Goal: Information Seeking & Learning: Learn about a topic

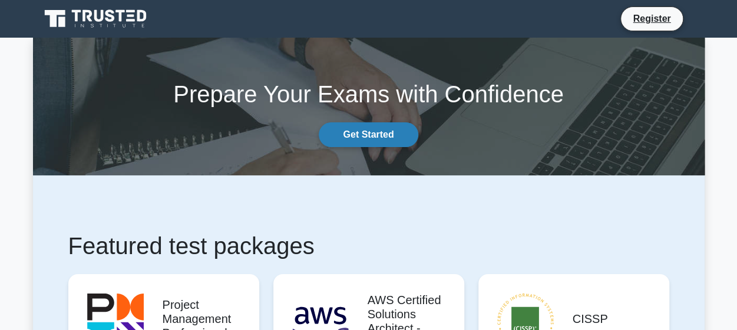
click at [367, 129] on link "Get Started" at bounding box center [368, 134] width 99 height 25
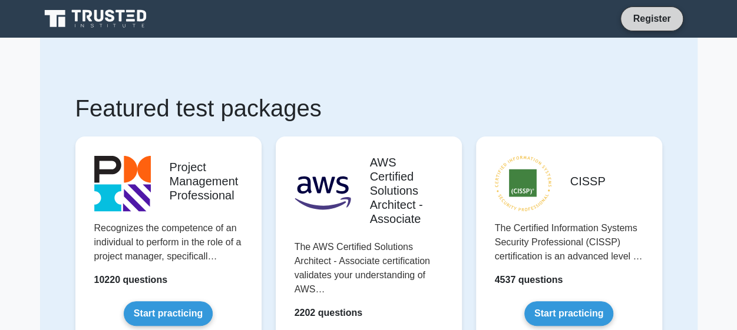
click at [637, 19] on link "Register" at bounding box center [651, 18] width 52 height 15
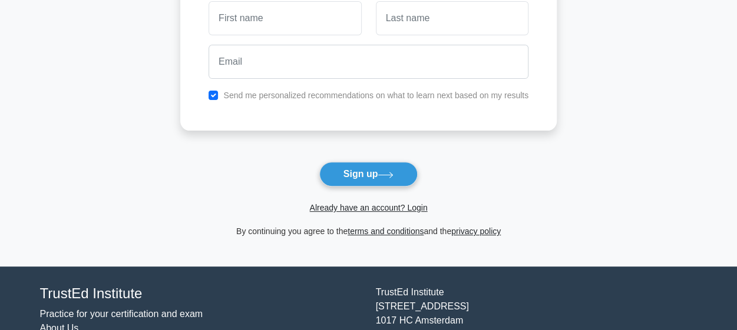
scroll to position [121, 0]
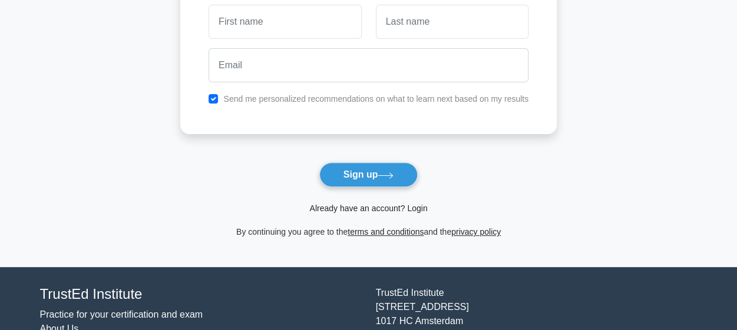
click at [350, 210] on link "Already have an account? Login" at bounding box center [368, 208] width 118 height 9
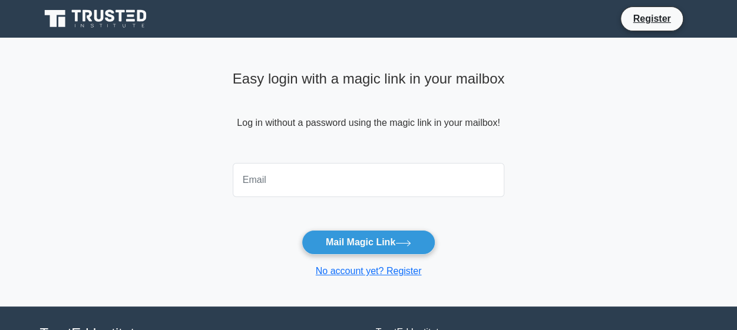
click at [272, 186] on input "email" at bounding box center [369, 180] width 272 height 34
type input "[EMAIL_ADDRESS][DOMAIN_NAME]"
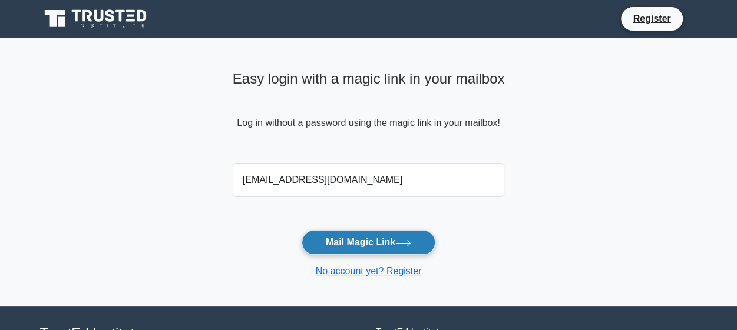
click at [359, 241] on button "Mail Magic Link" at bounding box center [368, 242] width 134 height 25
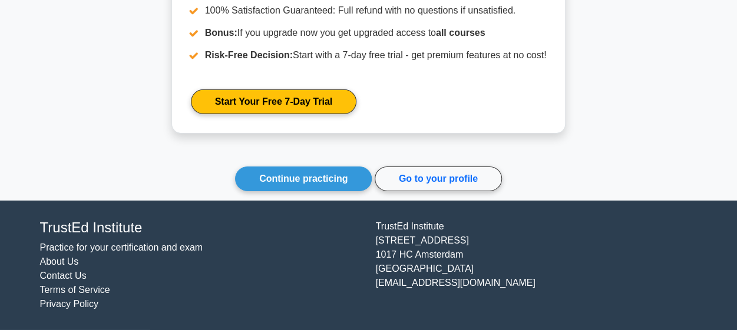
scroll to position [1771, 0]
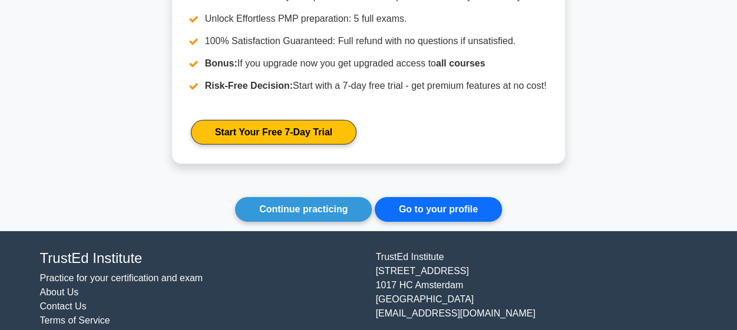
click at [400, 218] on link "Go to your profile" at bounding box center [437, 209] width 127 height 25
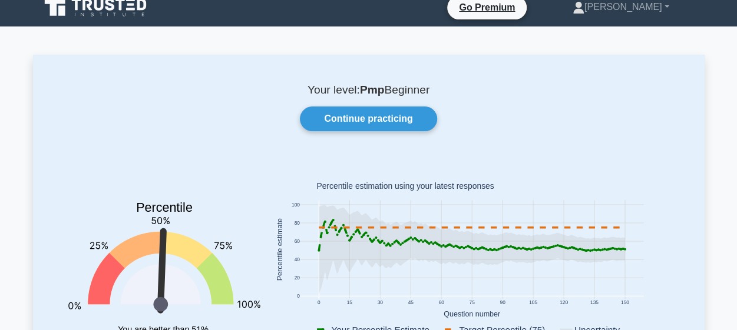
scroll to position [6, 0]
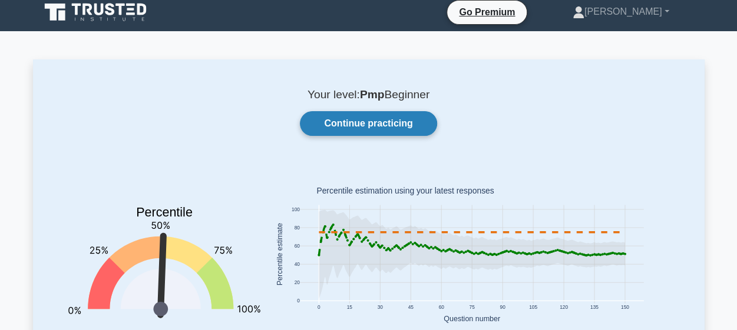
click at [383, 124] on link "Continue practicing" at bounding box center [368, 123] width 137 height 25
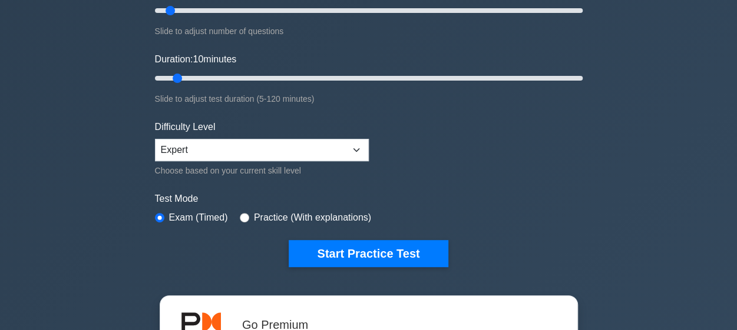
scroll to position [178, 0]
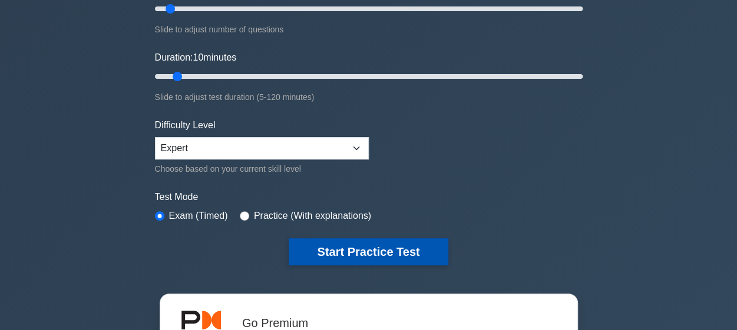
click at [372, 248] on button "Start Practice Test" at bounding box center [368, 251] width 159 height 27
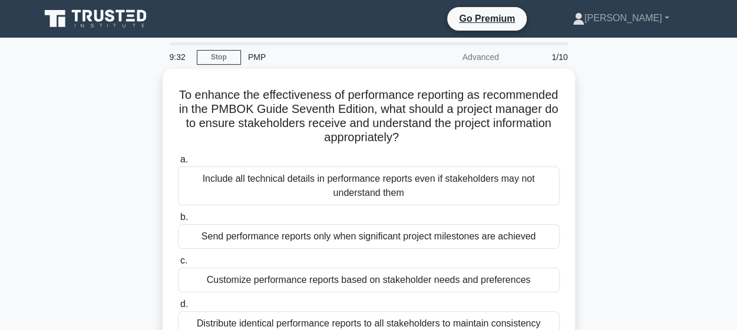
click at [103, 141] on div "To enhance the effectiveness of performance reporting as recommended in the PMB…" at bounding box center [368, 218] width 671 height 298
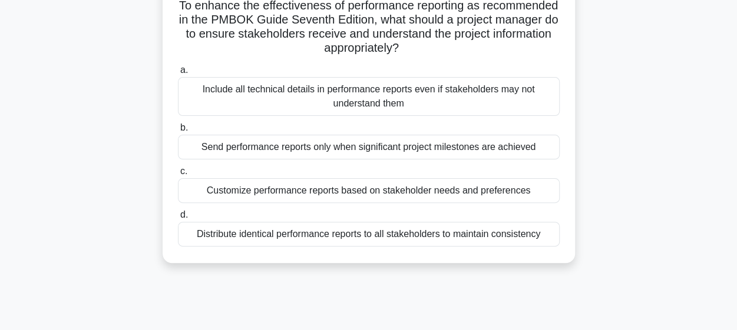
scroll to position [90, 0]
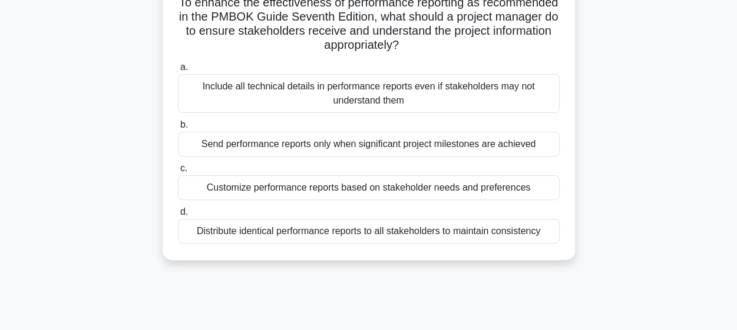
click at [271, 221] on div "Distribute identical performance reports to all stakeholders to maintain consis…" at bounding box center [369, 231] width 382 height 25
click at [178, 216] on input "d. Distribute identical performance reports to all stakeholders to maintain con…" at bounding box center [178, 212] width 0 height 8
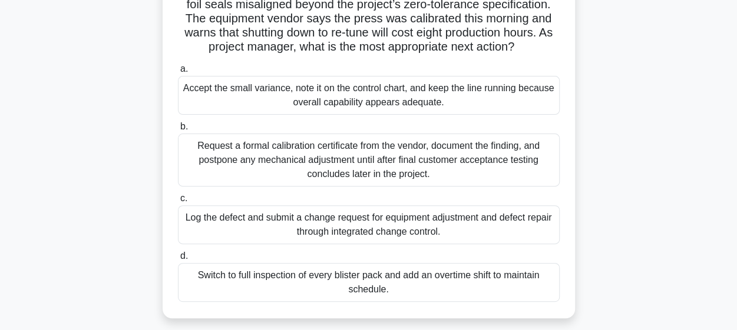
scroll to position [118, 0]
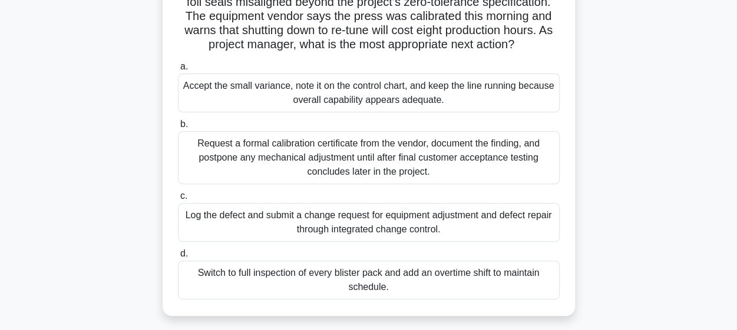
click at [274, 242] on div "Log the defect and submit a change request for equipment adjustment and defect …" at bounding box center [369, 222] width 382 height 39
click at [178, 200] on input "c. Log the defect and submit a change request for equipment adjustment and defe…" at bounding box center [178, 197] width 0 height 8
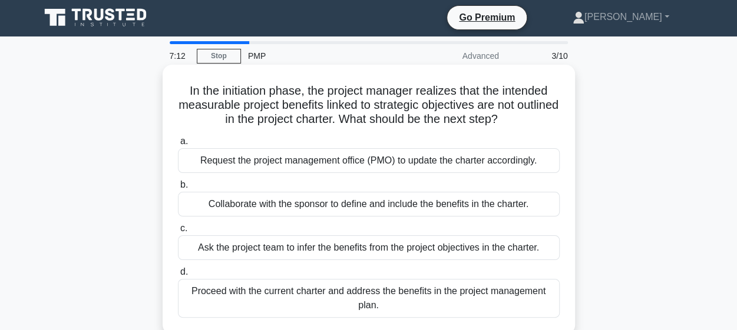
scroll to position [0, 0]
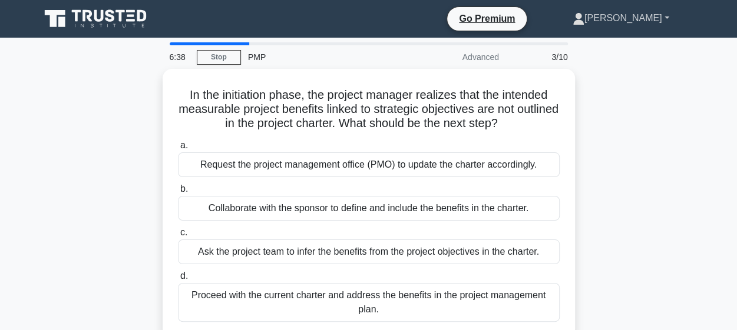
click at [669, 18] on link "Jaliya" at bounding box center [620, 18] width 153 height 24
click at [620, 47] on link "Profile" at bounding box center [591, 46] width 93 height 19
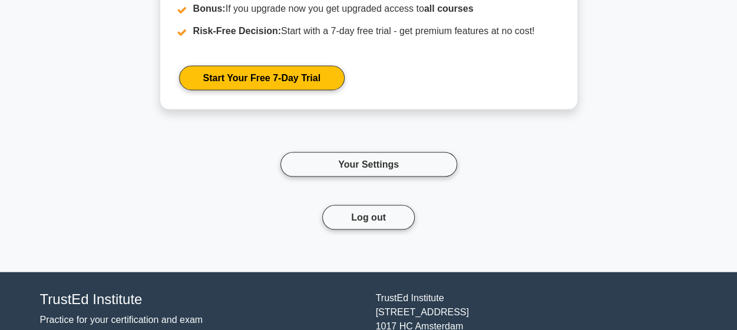
scroll to position [5550, 0]
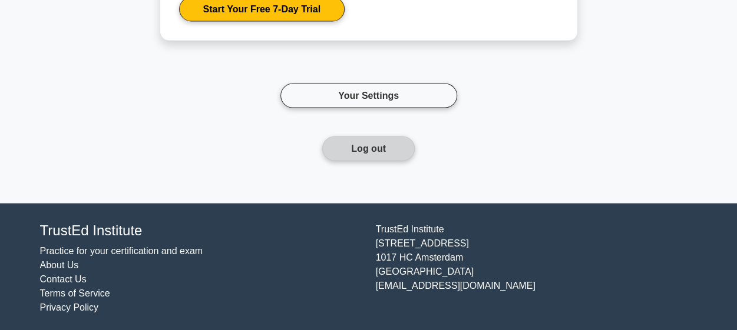
click at [383, 146] on button "Log out" at bounding box center [368, 149] width 92 height 25
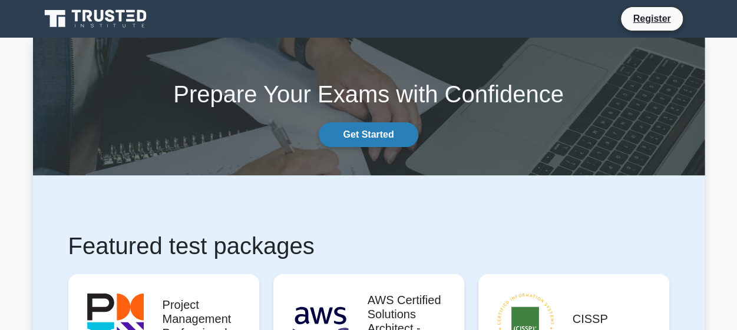
click at [378, 130] on link "Get Started" at bounding box center [368, 134] width 99 height 25
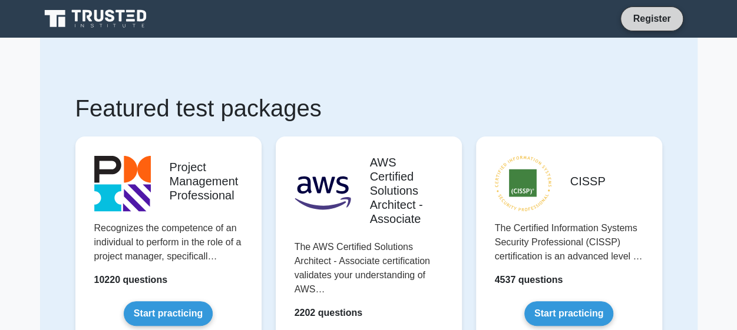
click at [655, 15] on link "Register" at bounding box center [651, 18] width 52 height 15
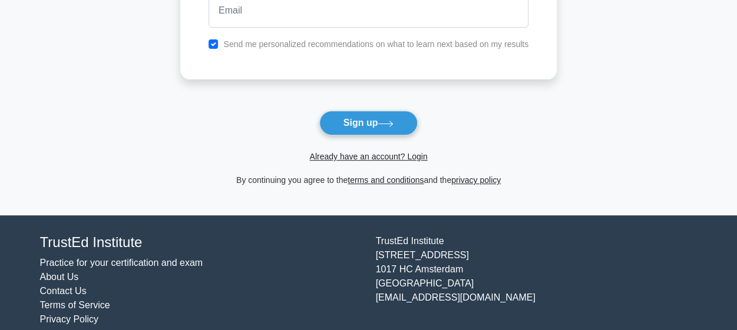
scroll to position [187, 0]
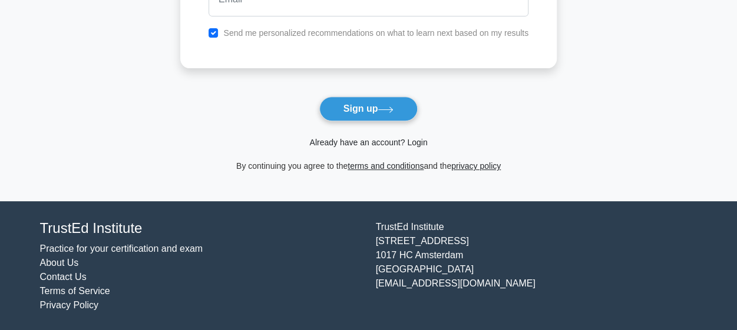
click at [379, 146] on link "Already have an account? Login" at bounding box center [368, 142] width 118 height 9
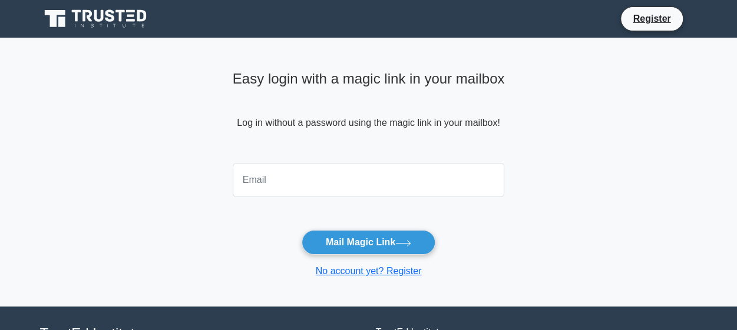
click at [319, 171] on input "email" at bounding box center [369, 180] width 272 height 34
type input "[EMAIL_ADDRESS][DOMAIN_NAME]"
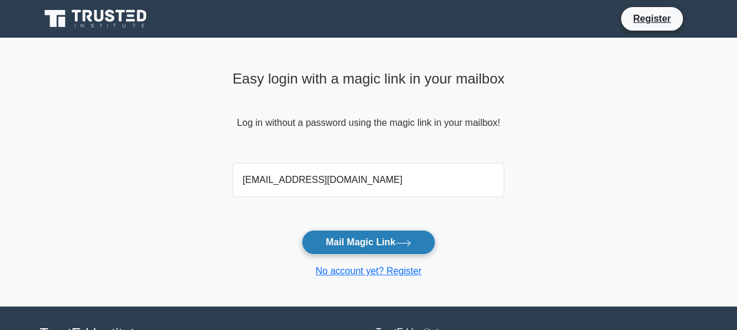
click at [356, 239] on button "Mail Magic Link" at bounding box center [368, 242] width 134 height 25
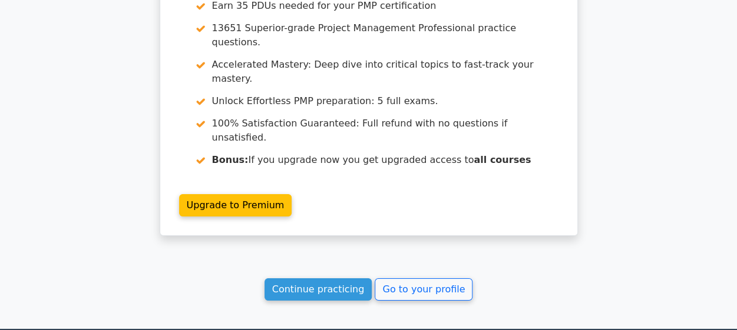
scroll to position [2086, 0]
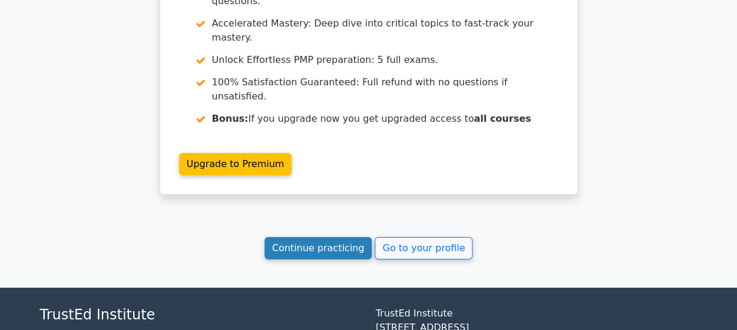
click at [332, 237] on link "Continue practicing" at bounding box center [318, 248] width 108 height 22
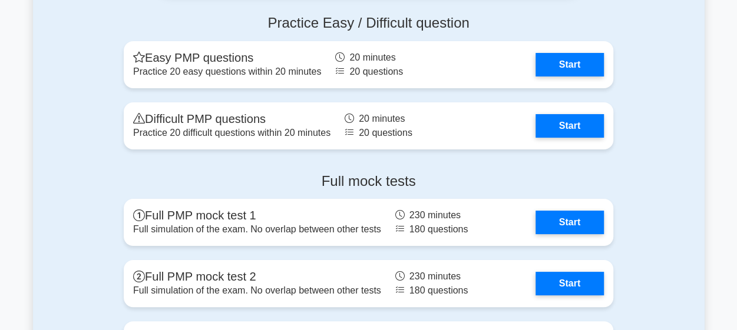
scroll to position [4392, 0]
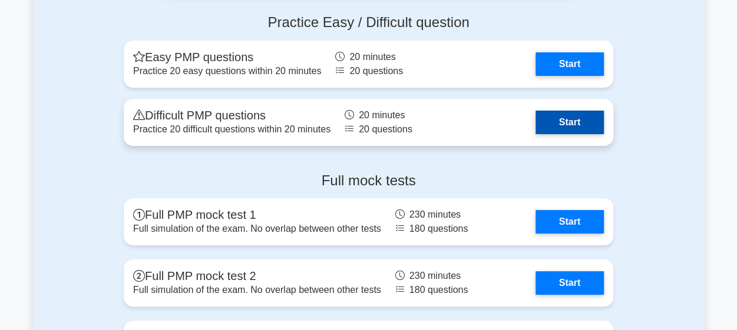
click at [551, 116] on link "Start" at bounding box center [569, 123] width 68 height 24
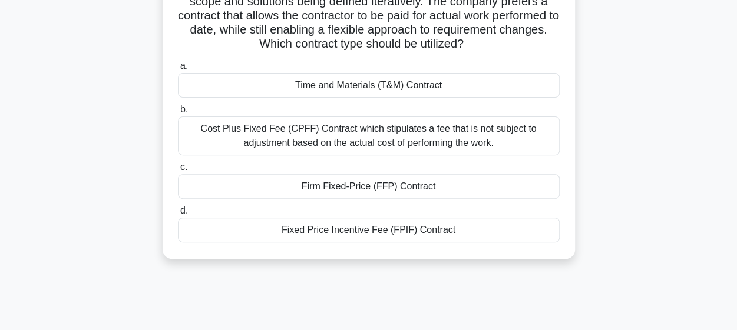
scroll to position [122, 0]
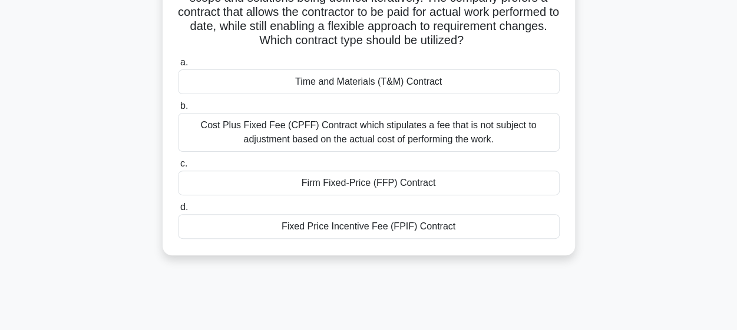
click at [311, 79] on div "Time and Materials (T&M) Contract" at bounding box center [369, 81] width 382 height 25
click at [178, 67] on input "a. Time and Materials (T&M) Contract" at bounding box center [178, 63] width 0 height 8
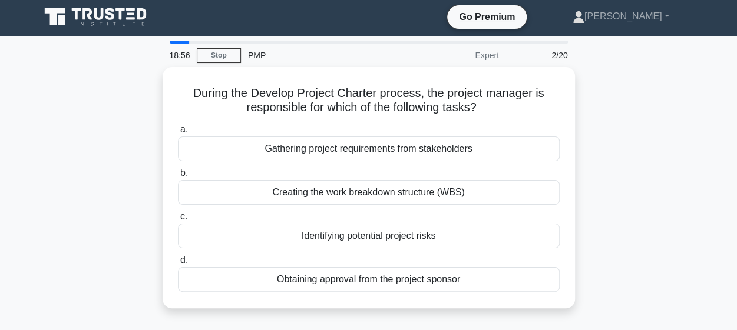
scroll to position [0, 0]
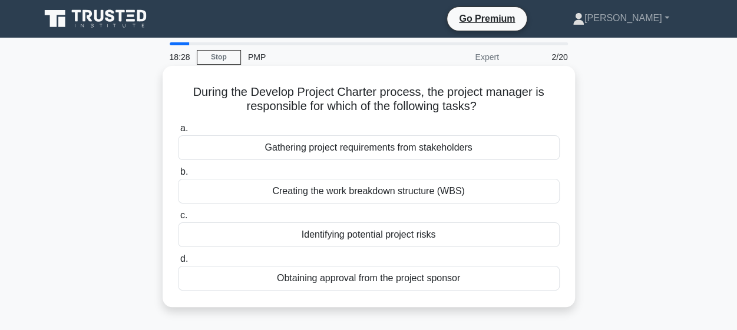
click at [300, 287] on div "Obtaining approval from the project sponsor" at bounding box center [369, 278] width 382 height 25
click at [178, 263] on input "d. Obtaining approval from the project sponsor" at bounding box center [178, 260] width 0 height 8
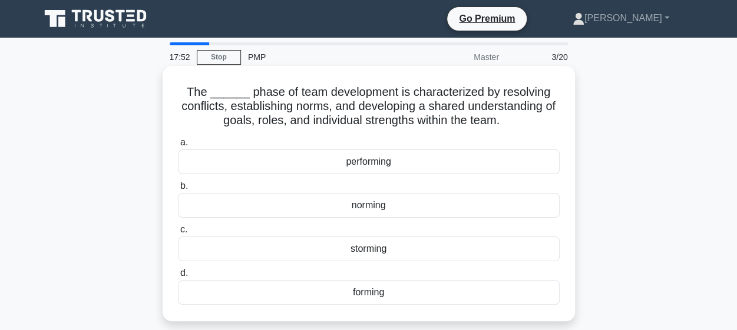
click at [362, 202] on div "norming" at bounding box center [369, 205] width 382 height 25
click at [178, 190] on input "b. norming" at bounding box center [178, 187] width 0 height 8
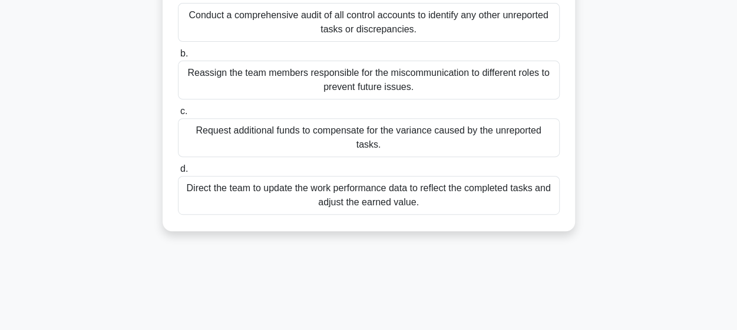
scroll to position [149, 0]
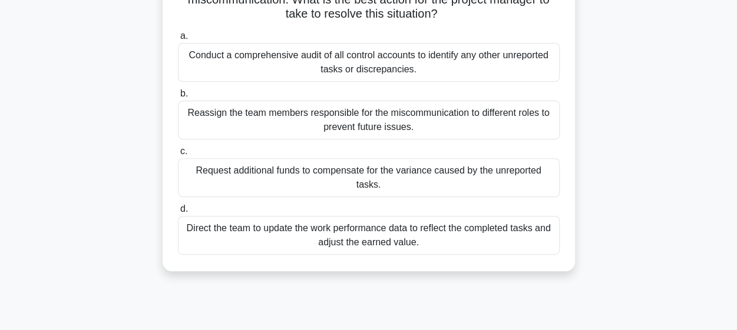
click at [330, 64] on div "Conduct a comprehensive audit of all control accounts to identify any other unr…" at bounding box center [369, 62] width 382 height 39
click at [178, 40] on input "a. Conduct a comprehensive audit of all control accounts to identify any other …" at bounding box center [178, 36] width 0 height 8
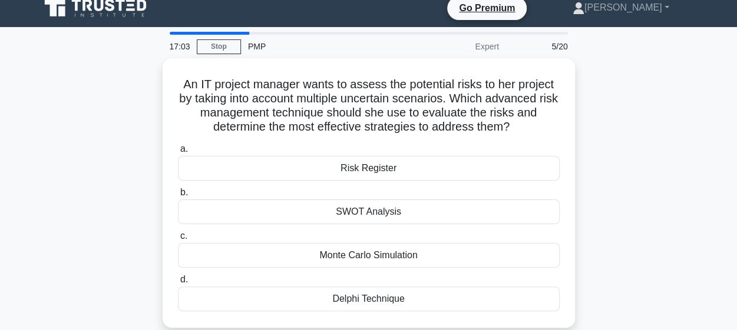
scroll to position [0, 0]
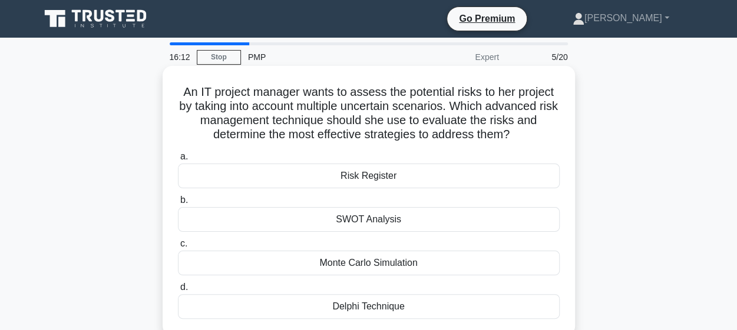
click at [358, 311] on div "Delphi Technique" at bounding box center [369, 306] width 382 height 25
click at [178, 291] on input "d. Delphi Technique" at bounding box center [178, 288] width 0 height 8
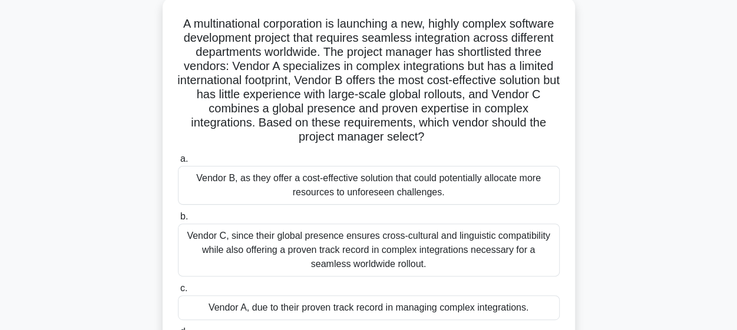
scroll to position [72, 0]
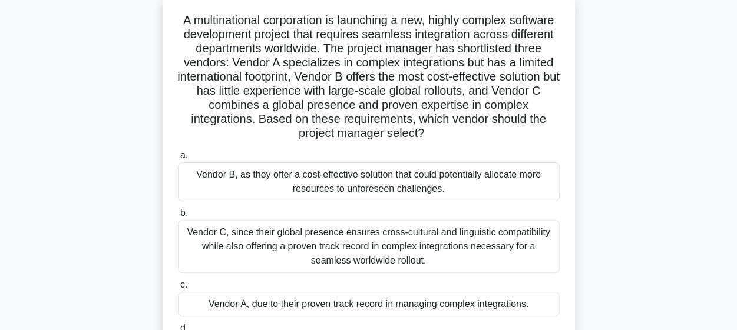
click at [327, 253] on div "Vendor C, since their global presence ensures cross-cultural and linguistic com…" at bounding box center [369, 246] width 382 height 53
click at [178, 217] on input "b. Vendor C, since their global presence ensures cross-cultural and linguistic …" at bounding box center [178, 214] width 0 height 8
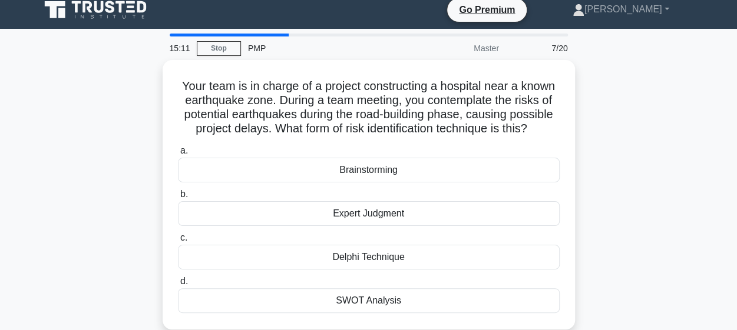
scroll to position [0, 0]
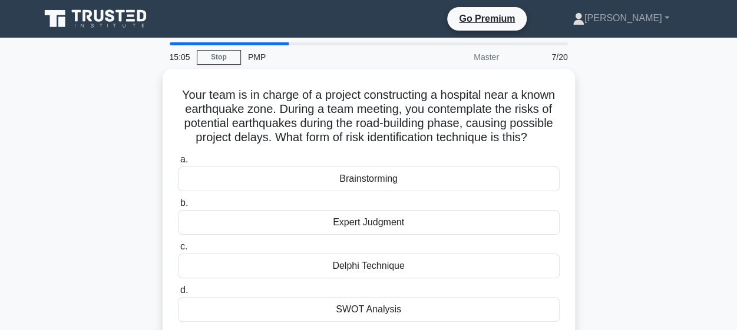
click at [327, 254] on div "Delphi Technique" at bounding box center [369, 266] width 382 height 25
click at [178, 251] on input "c. Delphi Technique" at bounding box center [178, 247] width 0 height 8
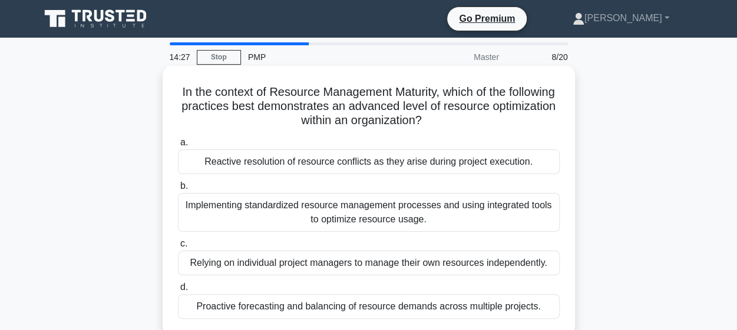
click at [318, 222] on div "Implementing standardized resource management processes and using integrated to…" at bounding box center [369, 212] width 382 height 39
click at [178, 190] on input "b. Implementing standardized resource management processes and using integrated…" at bounding box center [178, 187] width 0 height 8
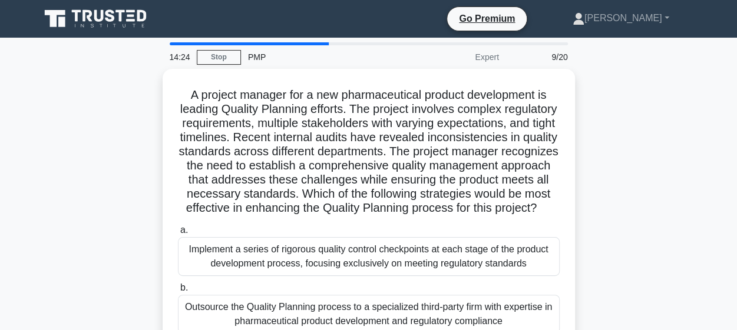
click at [318, 216] on h5 "A project manager for a new pharmaceutical product development is leading Quali…" at bounding box center [369, 152] width 384 height 128
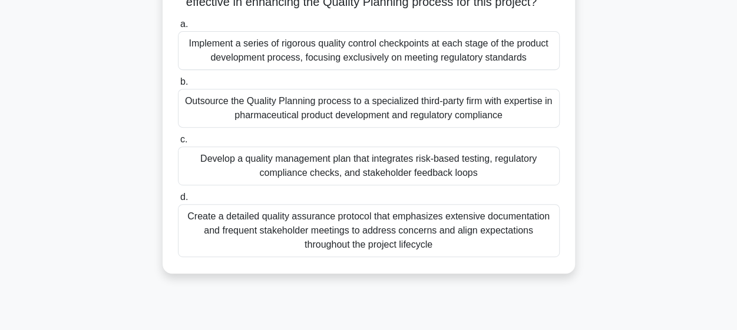
scroll to position [211, 0]
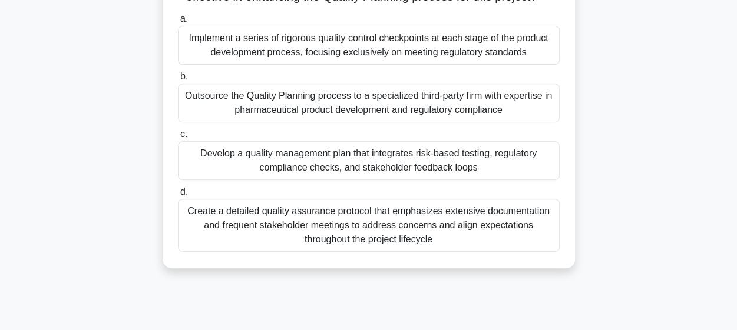
click at [318, 222] on div "Create a detailed quality assurance protocol that emphasizes extensive document…" at bounding box center [369, 225] width 382 height 53
click at [178, 196] on input "d. Create a detailed quality assurance protocol that emphasizes extensive docum…" at bounding box center [178, 192] width 0 height 8
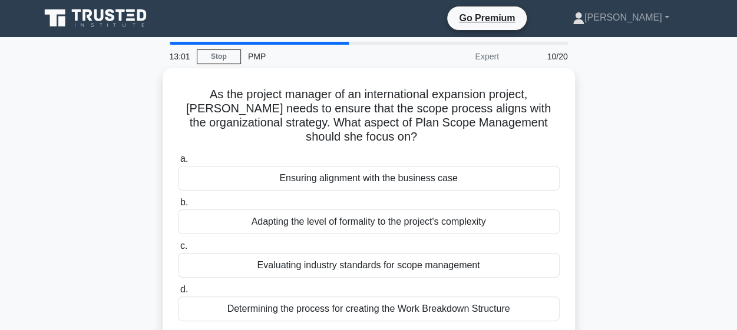
scroll to position [0, 0]
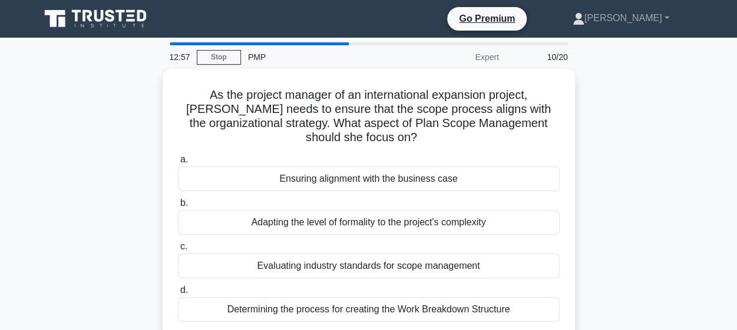
click at [318, 222] on div "Adapting the level of formality to the project's complexity" at bounding box center [369, 222] width 382 height 25
click at [178, 207] on input "b. Adapting the level of formality to the project's complexity" at bounding box center [178, 204] width 0 height 8
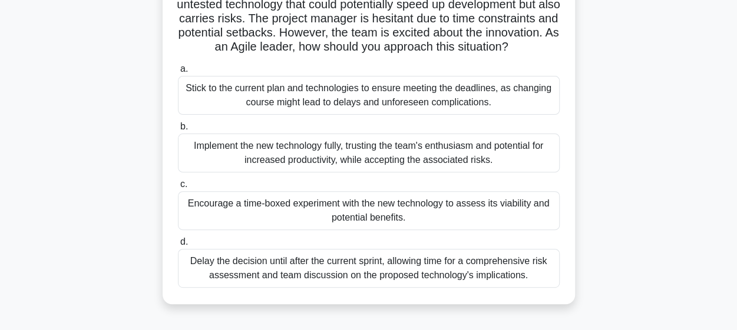
scroll to position [118, 0]
click at [318, 222] on div "Encourage a time-boxed experiment with the new technology to assess its viabili…" at bounding box center [369, 211] width 382 height 39
click at [178, 189] on input "c. Encourage a time-boxed experiment with the new technology to assess its viab…" at bounding box center [178, 185] width 0 height 8
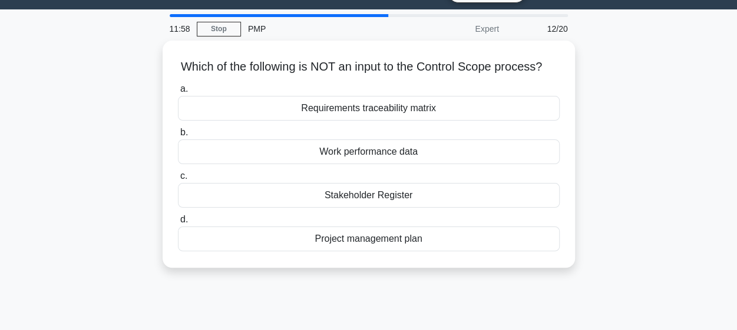
scroll to position [0, 0]
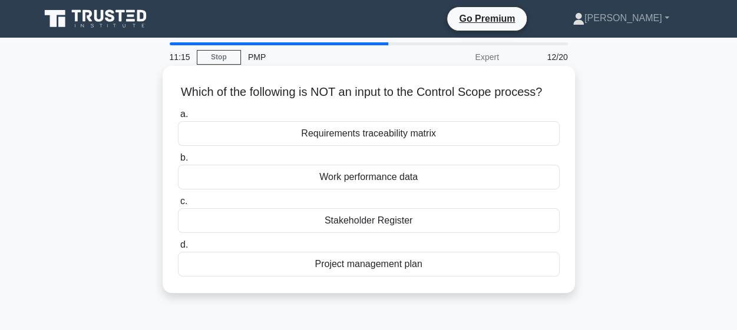
click at [360, 233] on div "Stakeholder Register" at bounding box center [369, 220] width 382 height 25
click at [178, 205] on input "c. Stakeholder Register" at bounding box center [178, 202] width 0 height 8
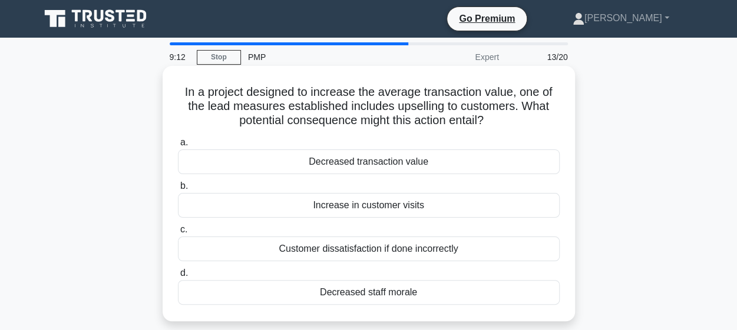
click at [362, 251] on div "Customer dissatisfaction if done incorrectly" at bounding box center [369, 249] width 382 height 25
click at [178, 234] on input "c. Customer dissatisfaction if done incorrectly" at bounding box center [178, 230] width 0 height 8
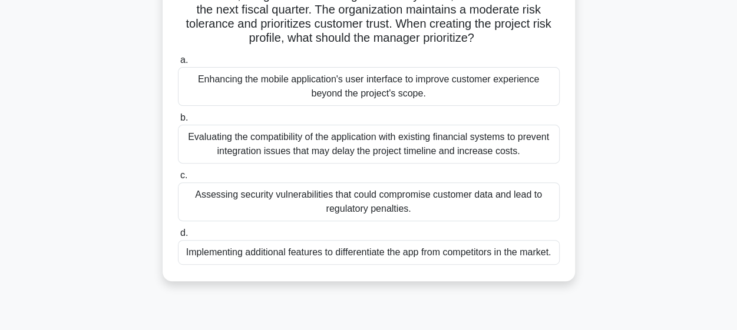
scroll to position [137, 0]
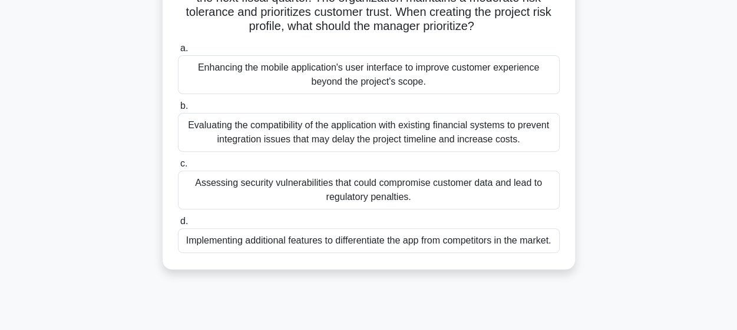
click at [329, 135] on div "Evaluating the compatibility of the application with existing financial systems…" at bounding box center [369, 132] width 382 height 39
click at [178, 110] on input "b. Evaluating the compatibility of the application with existing financial syst…" at bounding box center [178, 106] width 0 height 8
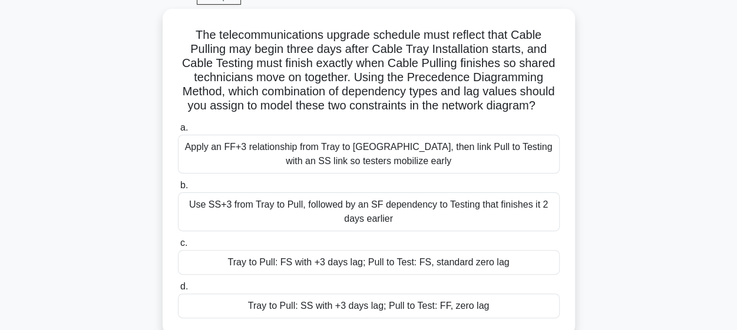
scroll to position [61, 0]
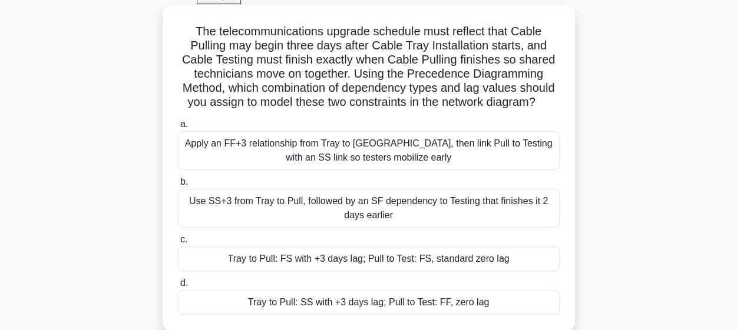
click at [238, 210] on div "Use SS+3 from Tray to Pull, followed by an SF dependency to Testing that finish…" at bounding box center [369, 208] width 382 height 39
click at [178, 186] on input "b. Use SS+3 from Tray to Pull, followed by an SF dependency to Testing that fin…" at bounding box center [178, 182] width 0 height 8
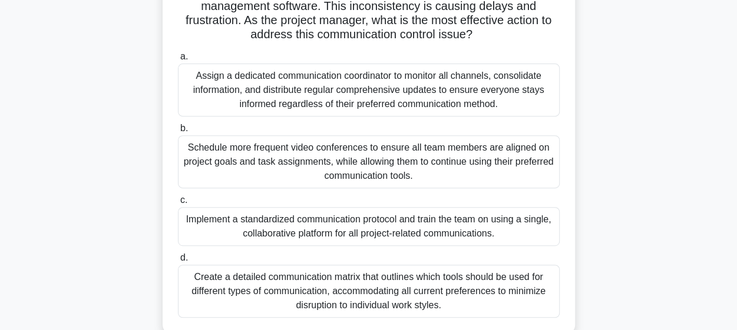
scroll to position [174, 0]
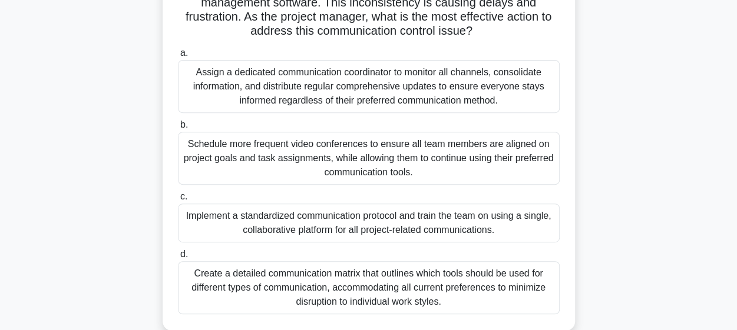
click at [254, 223] on div "Implement a standardized communication protocol and train the team on using a s…" at bounding box center [369, 223] width 382 height 39
click at [178, 201] on input "c. Implement a standardized communication protocol and train the team on using …" at bounding box center [178, 197] width 0 height 8
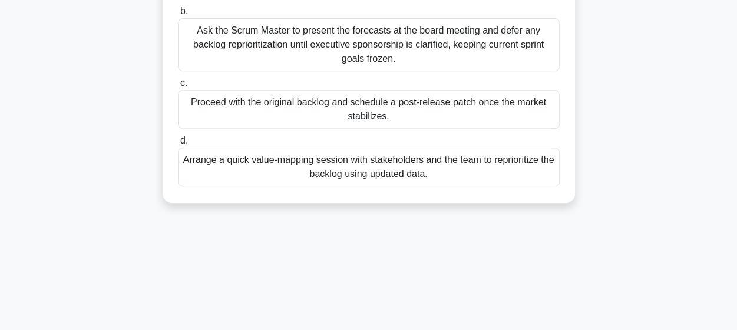
scroll to position [248, 0]
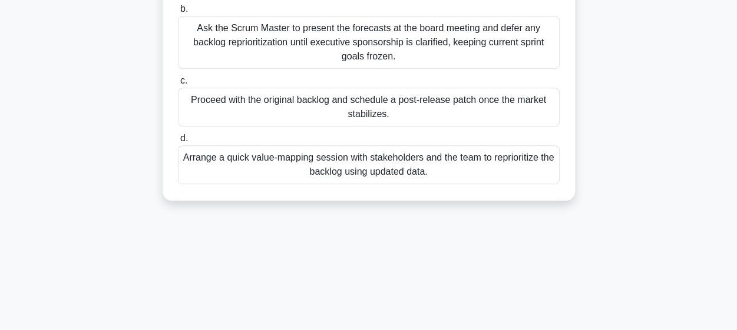
click at [298, 181] on div "Arrange a quick value-mapping session with stakeholders and the team to reprior…" at bounding box center [369, 164] width 382 height 39
click at [178, 142] on input "d. Arrange a quick value-mapping session with stakeholders and the team to repr…" at bounding box center [178, 139] width 0 height 8
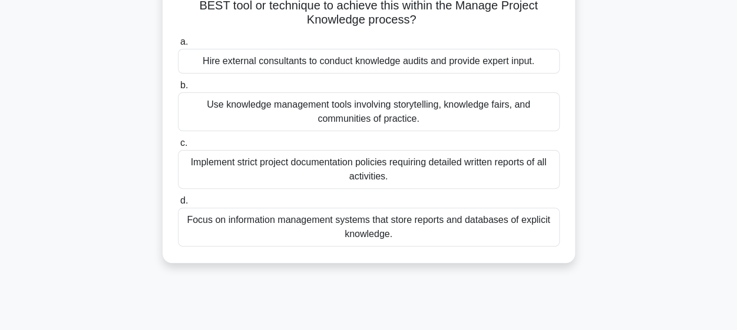
scroll to position [120, 0]
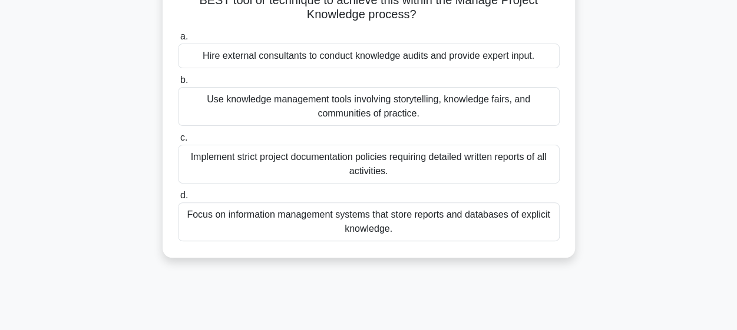
click at [298, 220] on div "Focus on information management systems that store reports and databases of exp…" at bounding box center [369, 222] width 382 height 39
click at [178, 200] on input "d. Focus on information management systems that store reports and databases of …" at bounding box center [178, 196] width 0 height 8
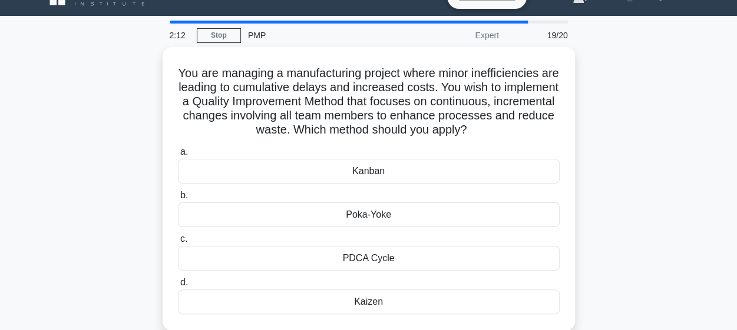
scroll to position [21, 0]
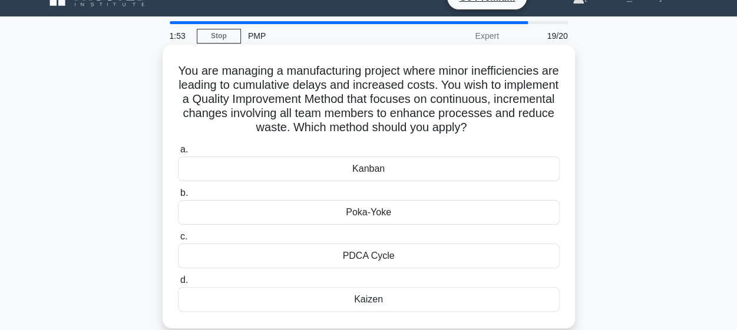
click at [384, 262] on div "PDCA Cycle" at bounding box center [369, 256] width 382 height 25
click at [178, 241] on input "c. PDCA Cycle" at bounding box center [178, 237] width 0 height 8
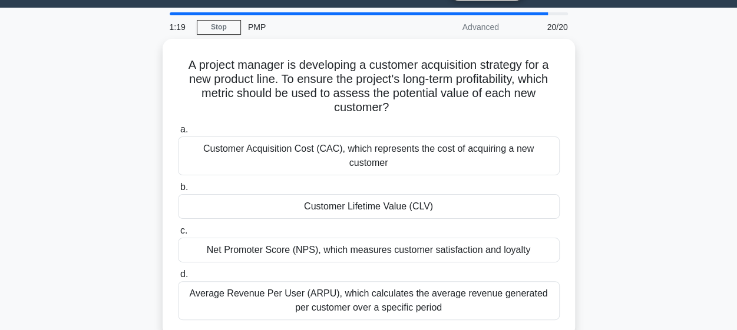
scroll to position [29, 0]
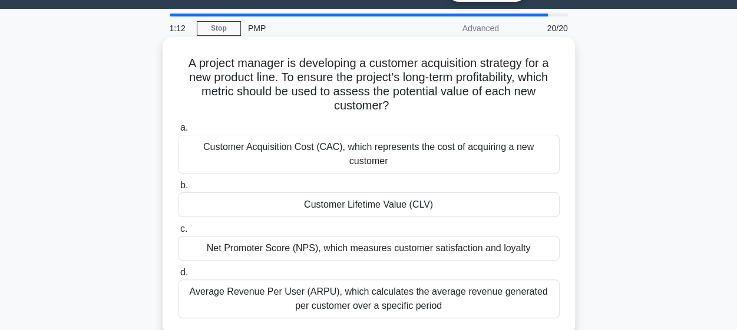
click at [377, 150] on div "Customer Acquisition Cost (CAC), which represents the cost of acquiring a new c…" at bounding box center [369, 154] width 382 height 39
click at [178, 132] on input "a. Customer Acquisition Cost (CAC), which represents the cost of acquiring a ne…" at bounding box center [178, 128] width 0 height 8
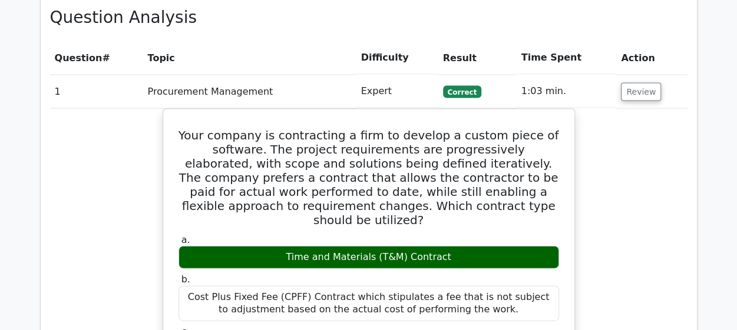
scroll to position [1231, 0]
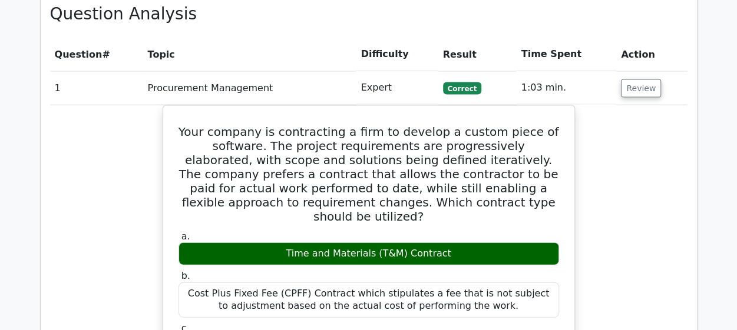
drag, startPoint x: 0, startPoint y: 0, endPoint x: 618, endPoint y: 150, distance: 635.7
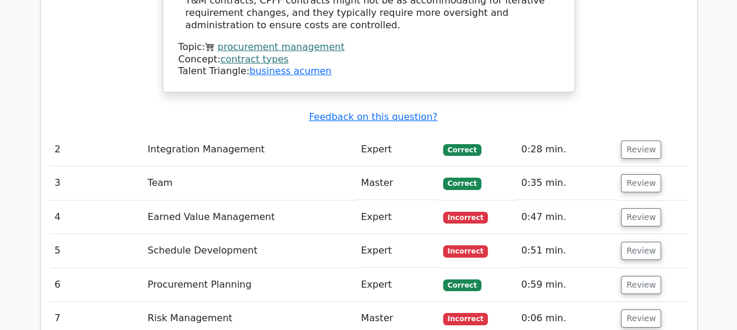
scroll to position [1925, 0]
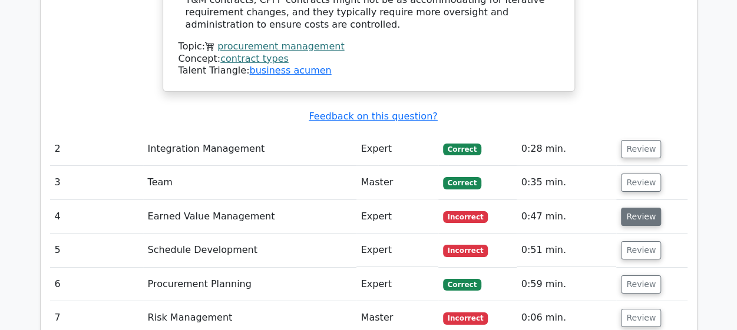
click at [638, 208] on button "Review" at bounding box center [641, 217] width 40 height 18
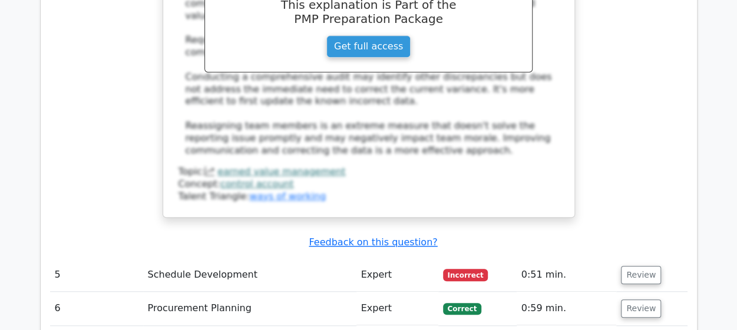
scroll to position [2573, 0]
click at [637, 266] on button "Review" at bounding box center [641, 275] width 40 height 18
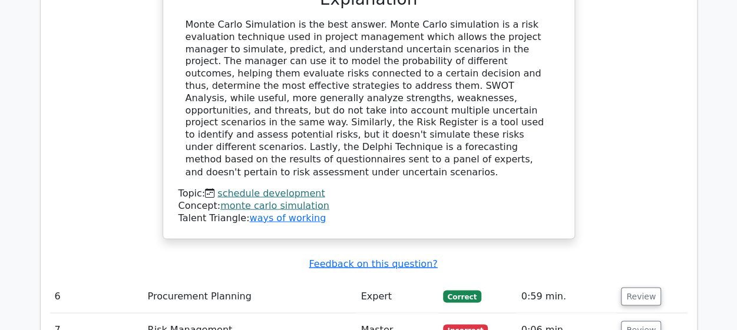
scroll to position [3144, 0]
click at [639, 320] on button "Review" at bounding box center [641, 329] width 40 height 18
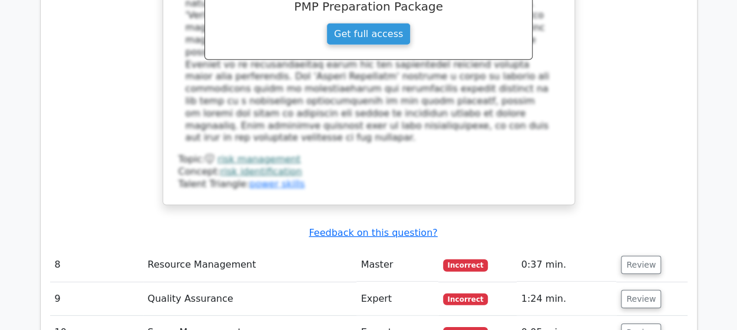
scroll to position [3837, 0]
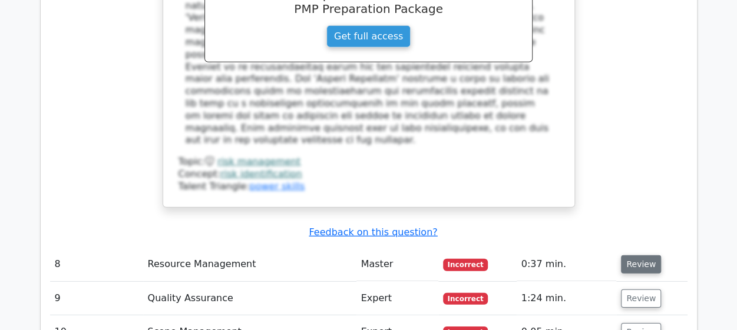
click at [634, 256] on button "Review" at bounding box center [641, 265] width 40 height 18
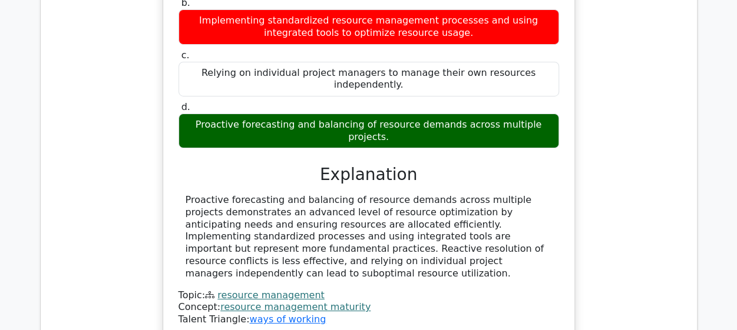
scroll to position [4258, 0]
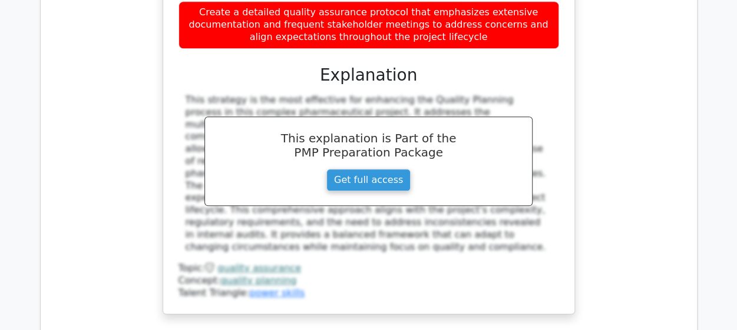
scroll to position [5017, 0]
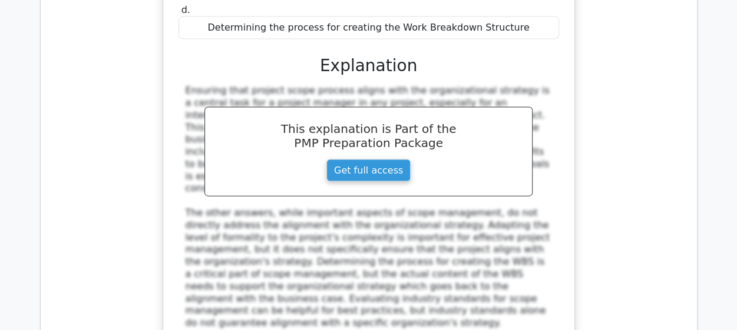
scroll to position [5640, 0]
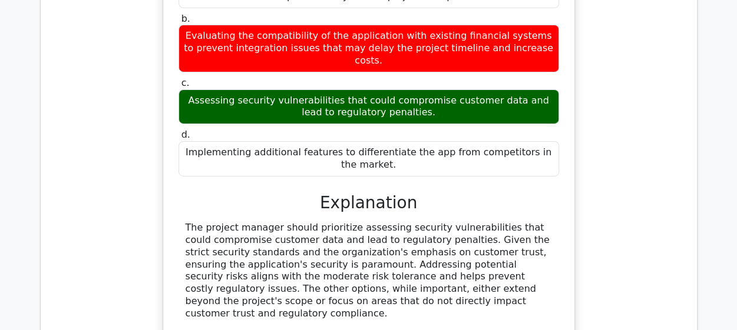
scroll to position [6372, 0]
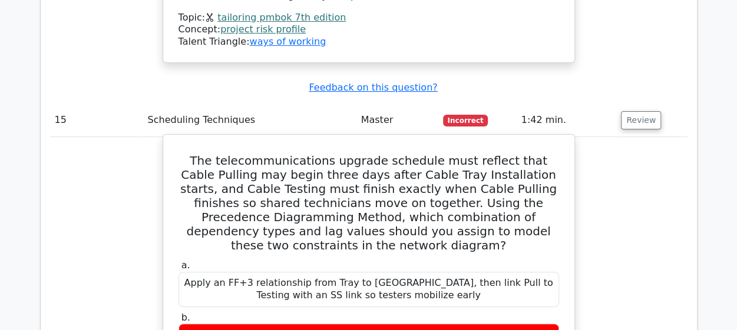
scroll to position [6672, 0]
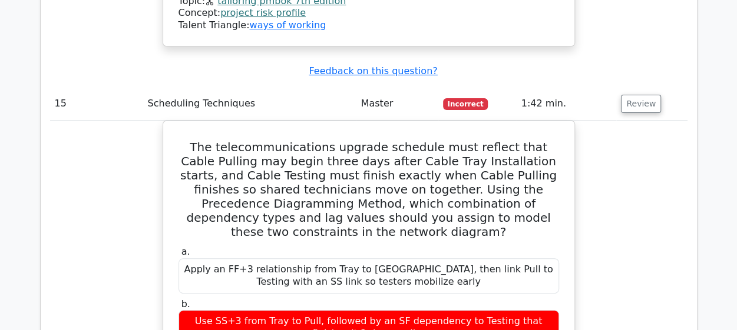
drag, startPoint x: 442, startPoint y: 225, endPoint x: 655, endPoint y: 180, distance: 217.3
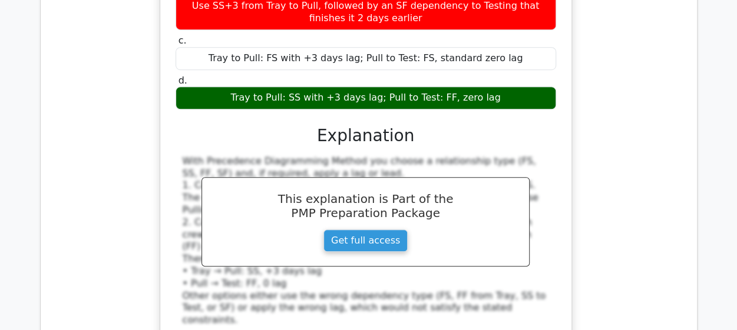
scroll to position [6986, 0]
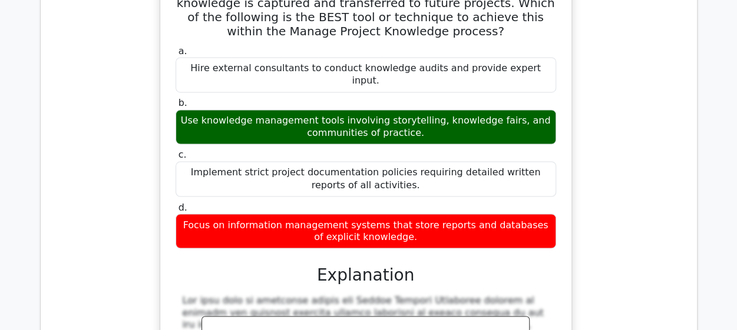
scroll to position [7604, 0]
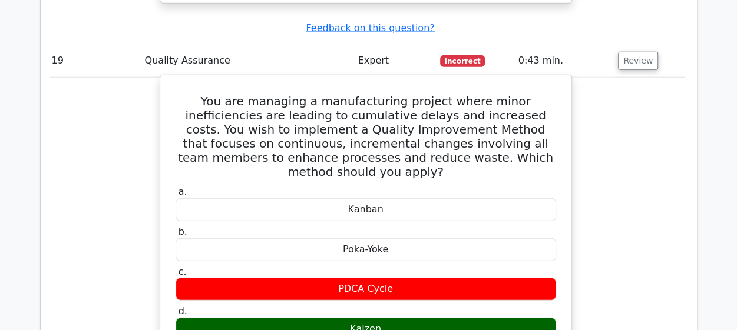
scroll to position [8092, 0]
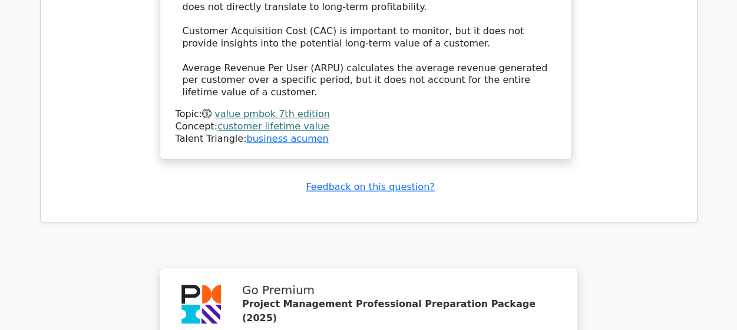
scroll to position [9202, 0]
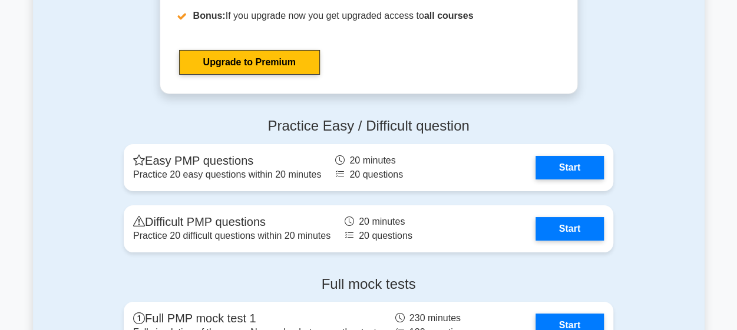
scroll to position [4318, 0]
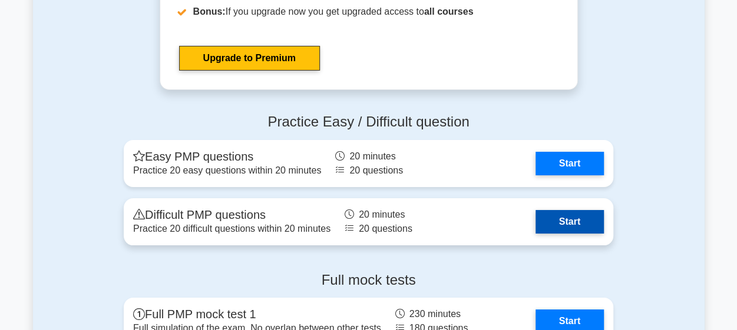
click at [564, 220] on link "Start" at bounding box center [569, 222] width 68 height 24
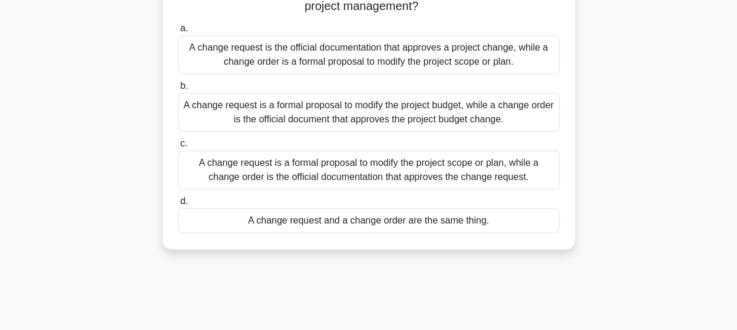
scroll to position [105, 0]
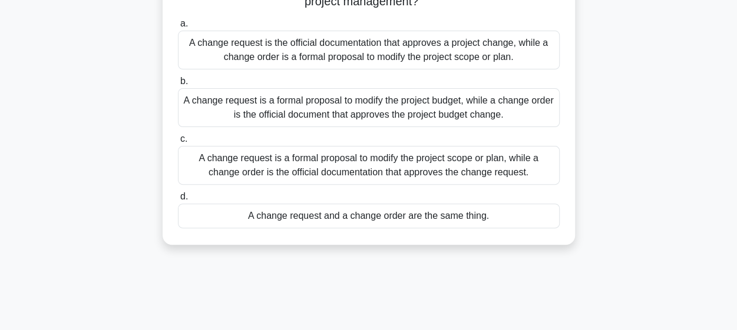
click at [405, 167] on div "A change request is a formal proposal to modify the project scope or plan, whil…" at bounding box center [369, 165] width 382 height 39
click at [178, 143] on input "c. A change request is a formal proposal to modify the project scope or plan, w…" at bounding box center [178, 139] width 0 height 8
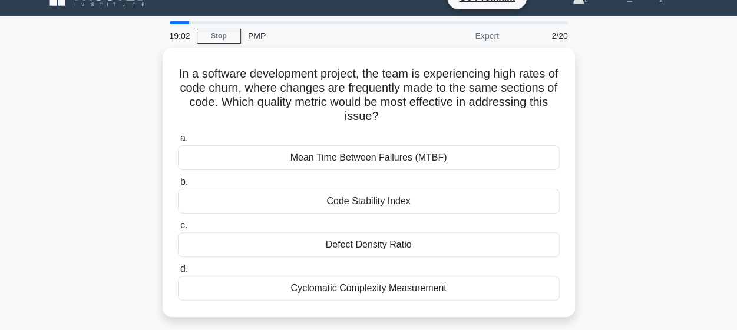
scroll to position [0, 0]
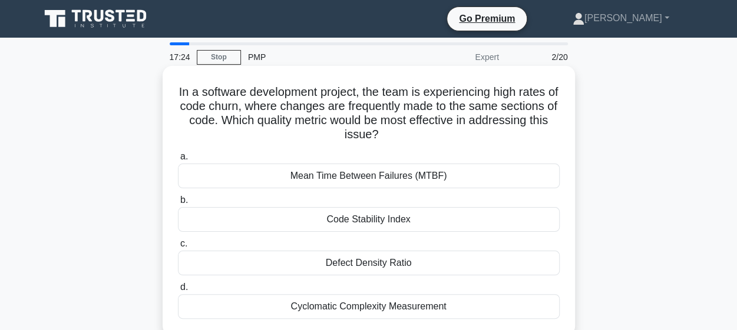
click at [391, 217] on div "Code Stability Index" at bounding box center [369, 219] width 382 height 25
click at [178, 204] on input "b. Code Stability Index" at bounding box center [178, 201] width 0 height 8
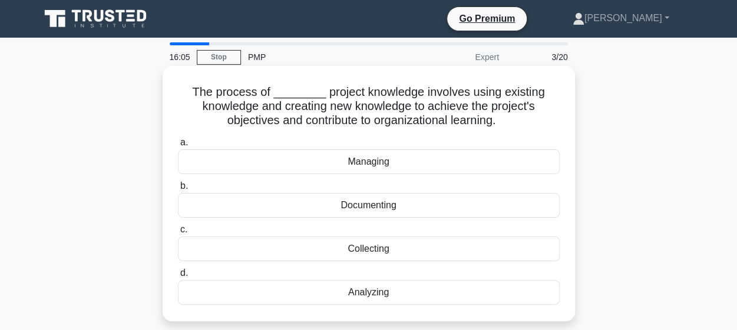
click at [372, 160] on div "Managing" at bounding box center [369, 162] width 382 height 25
click at [178, 147] on input "a. Managing" at bounding box center [178, 143] width 0 height 8
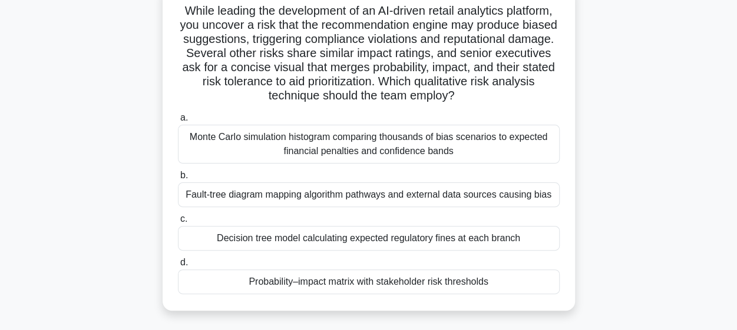
scroll to position [75, 0]
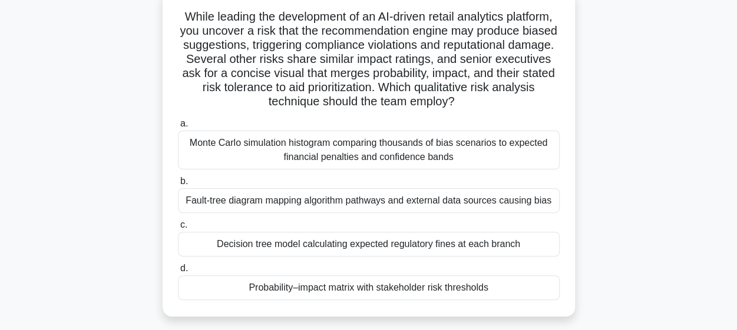
click at [279, 294] on div "Probability–impact matrix with stakeholder risk thresholds" at bounding box center [369, 288] width 382 height 25
click at [178, 273] on input "d. Probability–impact matrix with stakeholder risk thresholds" at bounding box center [178, 269] width 0 height 8
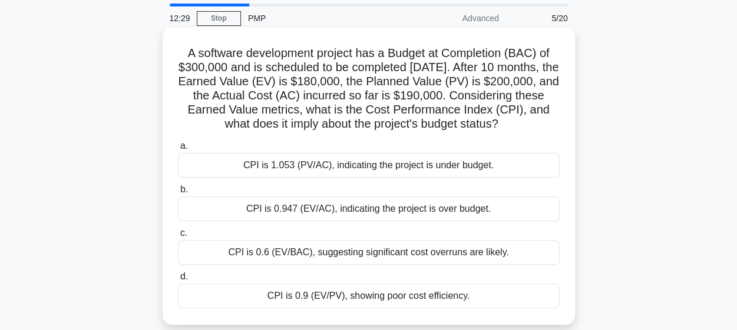
scroll to position [41, 0]
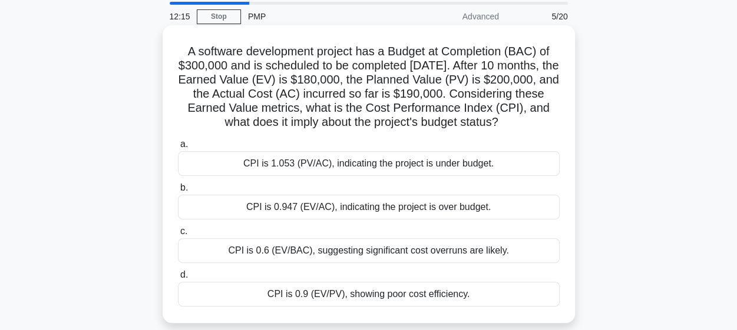
click at [366, 220] on div "CPI is 0.947 (EV/AC), indicating the project is over budget." at bounding box center [369, 207] width 382 height 25
click at [178, 192] on input "b. CPI is 0.947 (EV/AC), indicating the project is over budget." at bounding box center [178, 188] width 0 height 8
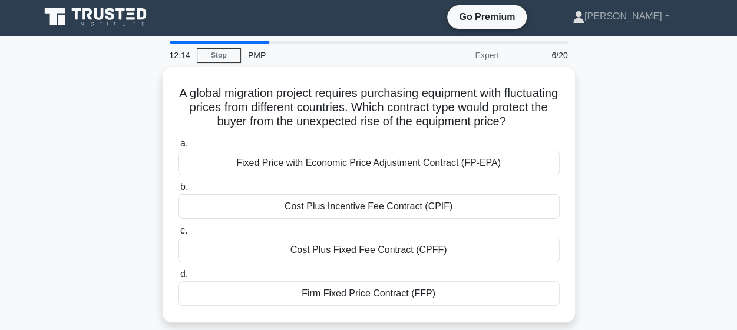
scroll to position [0, 0]
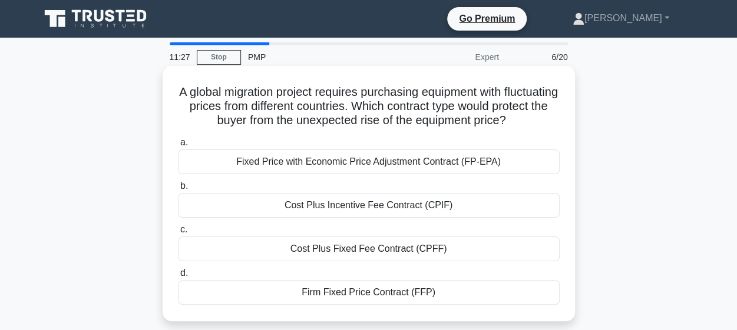
click at [365, 253] on div "Cost Plus Fixed Fee Contract (CPFF)" at bounding box center [369, 249] width 382 height 25
click at [178, 234] on input "c. Cost Plus Fixed Fee Contract (CPFF)" at bounding box center [178, 230] width 0 height 8
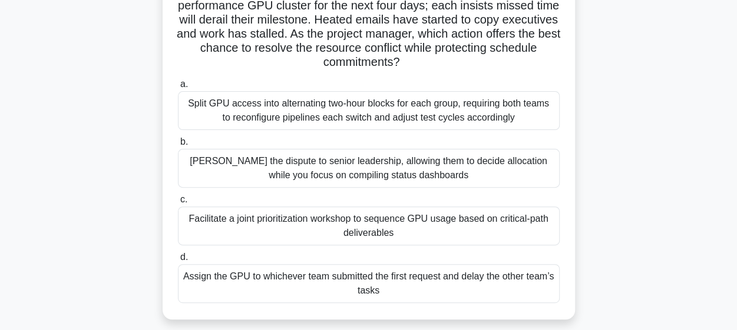
scroll to position [114, 0]
click at [370, 222] on div "Facilitate a joint prioritization workshop to sequence GPU usage based on criti…" at bounding box center [369, 226] width 382 height 39
click at [178, 204] on input "c. Facilitate a joint prioritization workshop to sequence GPU usage based on cr…" at bounding box center [178, 201] width 0 height 8
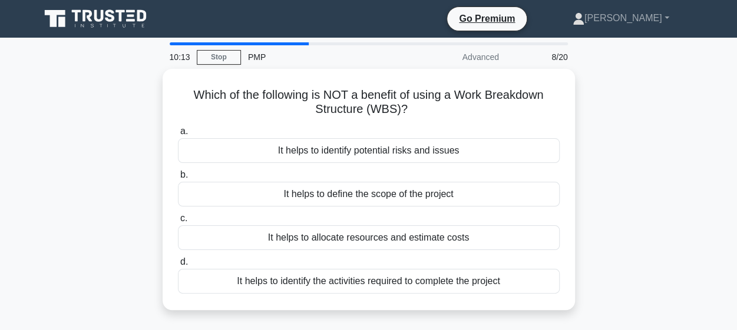
scroll to position [1, 0]
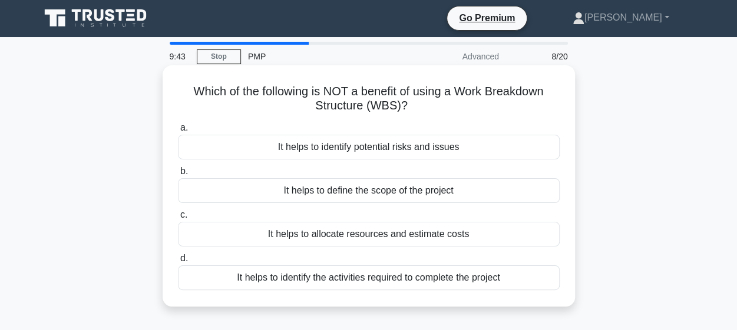
click at [374, 148] on div "It helps to identify potential risks and issues" at bounding box center [369, 147] width 382 height 25
click at [178, 132] on input "a. It helps to identify potential risks and issues" at bounding box center [178, 128] width 0 height 8
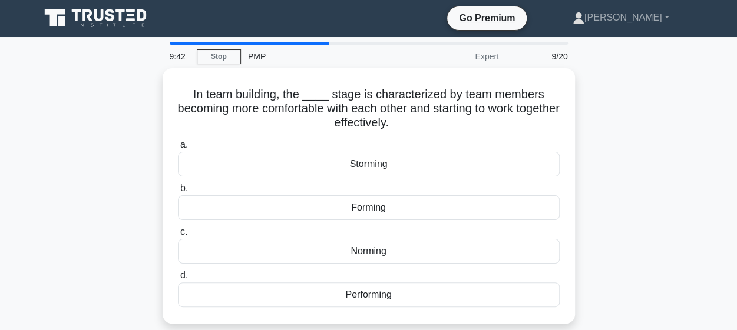
scroll to position [0, 0]
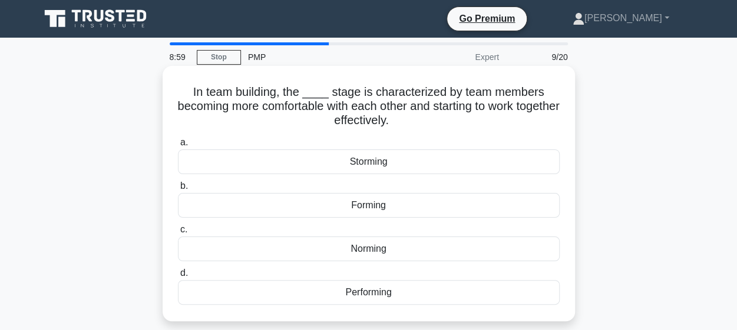
click at [377, 247] on div "Norming" at bounding box center [369, 249] width 382 height 25
click at [178, 234] on input "c. Norming" at bounding box center [178, 230] width 0 height 8
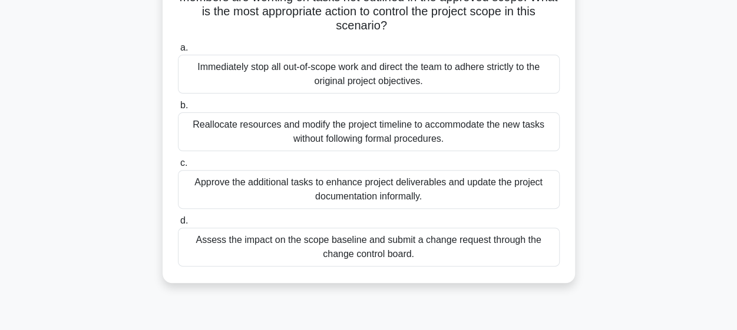
scroll to position [98, 0]
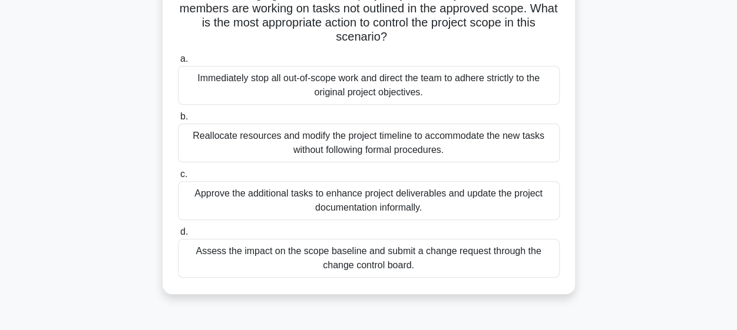
click at [382, 72] on div "Immediately stop all out-of-scope work and direct the team to adhere strictly t…" at bounding box center [369, 85] width 382 height 39
click at [178, 63] on input "a. Immediately stop all out-of-scope work and direct the team to adhere strictl…" at bounding box center [178, 59] width 0 height 8
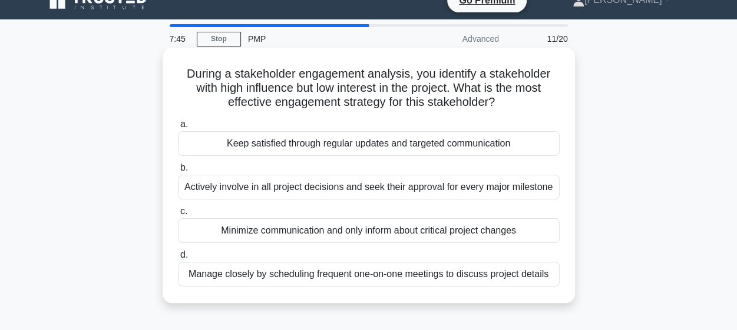
scroll to position [19, 0]
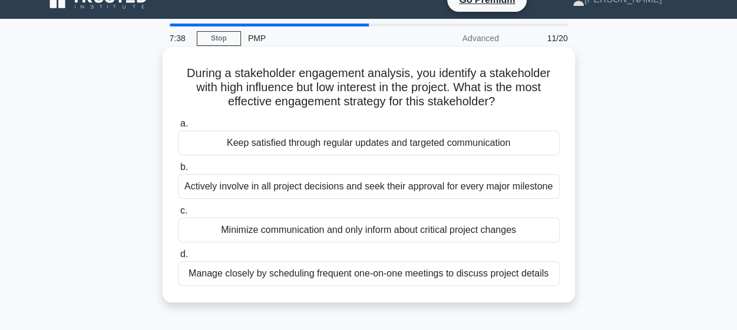
click at [355, 147] on div "Keep satisfied through regular updates and targeted communication" at bounding box center [369, 143] width 382 height 25
click at [178, 128] on input "a. Keep satisfied through regular updates and targeted communication" at bounding box center [178, 124] width 0 height 8
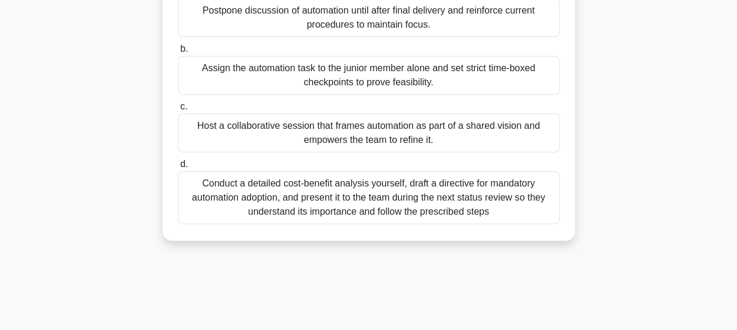
scroll to position [208, 0]
click at [349, 195] on div "Conduct a detailed cost-benefit analysis yourself, draft a directive for mandat…" at bounding box center [369, 197] width 382 height 53
click at [178, 168] on input "d. Conduct a detailed cost-benefit analysis yourself, draft a directive for man…" at bounding box center [178, 164] width 0 height 8
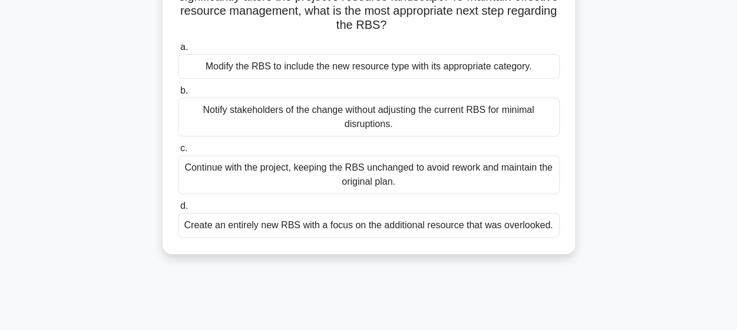
scroll to position [66, 0]
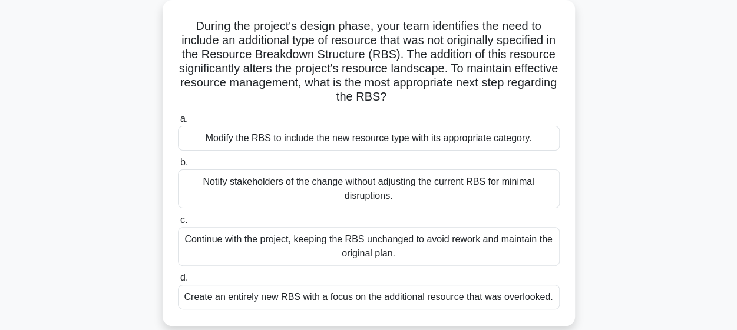
click at [371, 145] on div "Modify the RBS to include the new resource type with its appropriate category." at bounding box center [369, 138] width 382 height 25
click at [178, 123] on input "a. Modify the RBS to include the new resource type with its appropriate categor…" at bounding box center [178, 119] width 0 height 8
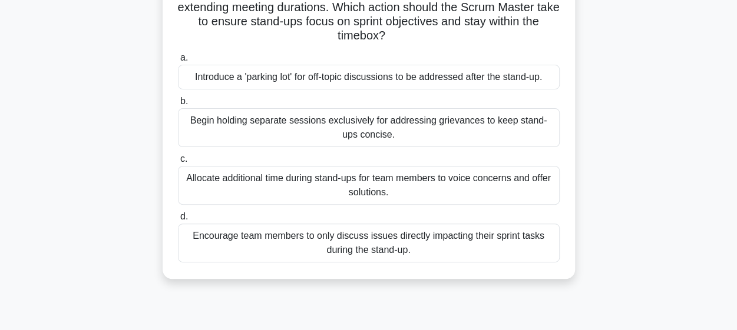
scroll to position [117, 0]
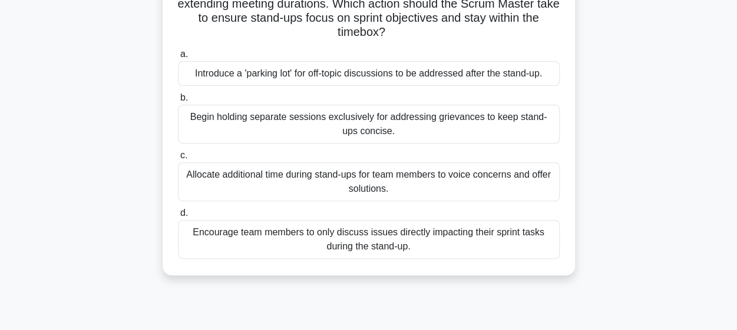
click at [286, 250] on div "Encourage team members to only discuss issues directly impacting their sprint t…" at bounding box center [369, 239] width 382 height 39
click at [178, 217] on input "d. Encourage team members to only discuss issues directly impacting their sprin…" at bounding box center [178, 214] width 0 height 8
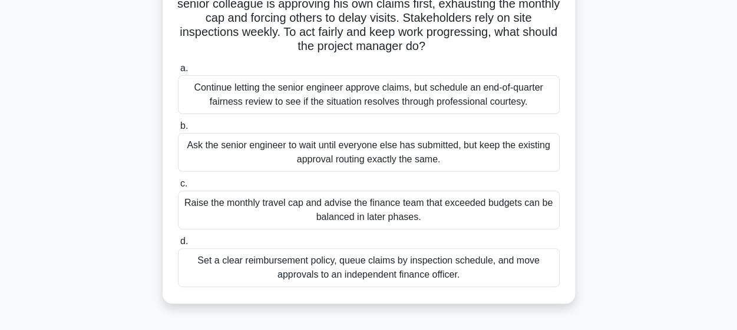
scroll to position [120, 0]
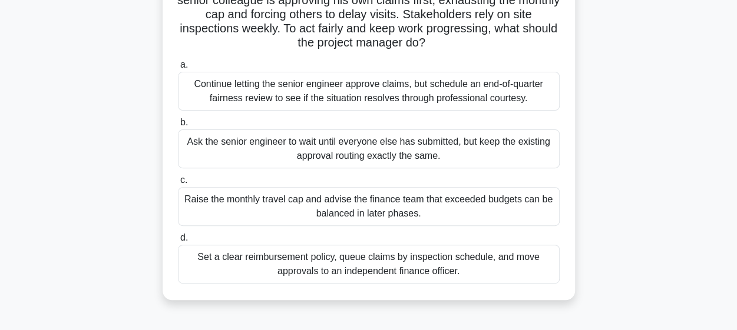
click at [298, 273] on div "Set a clear reimbursement policy, queue claims by inspection schedule, and move…" at bounding box center [369, 264] width 382 height 39
click at [178, 242] on input "d. Set a clear reimbursement policy, queue claims by inspection schedule, and m…" at bounding box center [178, 238] width 0 height 8
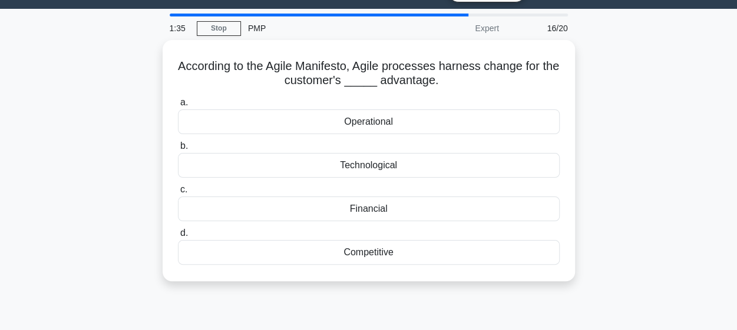
scroll to position [1, 0]
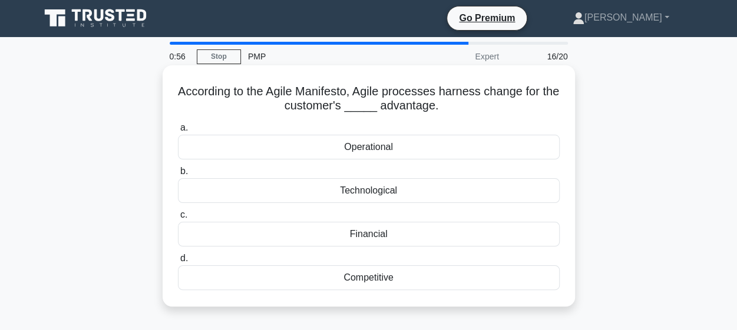
drag, startPoint x: 391, startPoint y: 178, endPoint x: 411, endPoint y: 160, distance: 27.1
click at [411, 160] on div "a. Operational b. Technological c. d." at bounding box center [369, 205] width 396 height 174
click at [380, 283] on div "Competitive" at bounding box center [369, 278] width 382 height 25
click at [178, 263] on input "d. Competitive" at bounding box center [178, 259] width 0 height 8
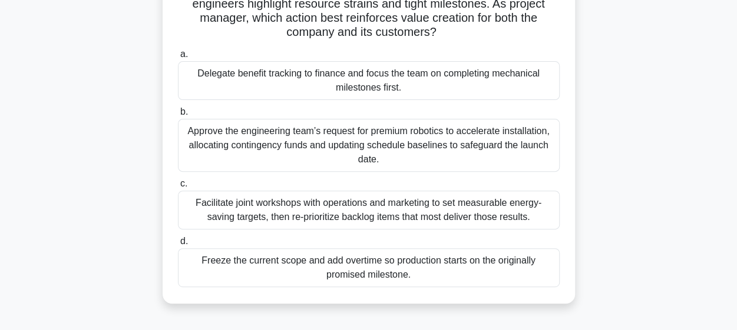
scroll to position [134, 0]
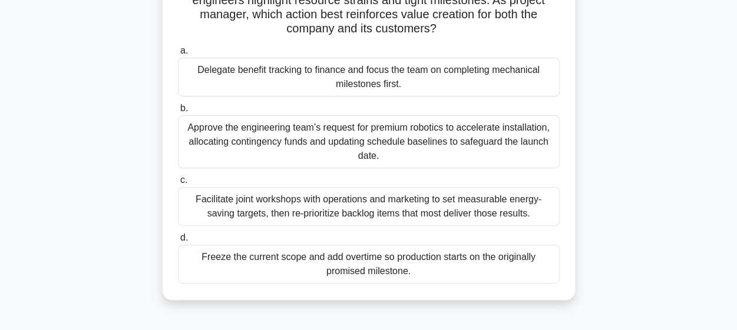
click at [337, 202] on div "Facilitate joint workshops with operations and marketing to set measurable ener…" at bounding box center [369, 206] width 382 height 39
click at [178, 184] on input "c. Facilitate joint workshops with operations and marketing to set measurable e…" at bounding box center [178, 181] width 0 height 8
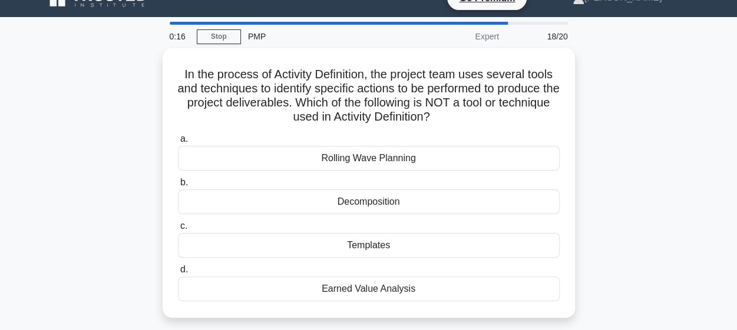
scroll to position [22, 0]
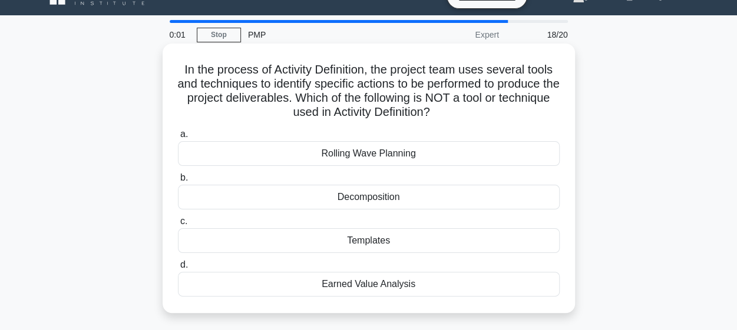
click at [374, 278] on div "Earned Value Analysis" at bounding box center [369, 284] width 382 height 25
click at [178, 269] on input "d. Earned Value Analysis" at bounding box center [178, 265] width 0 height 8
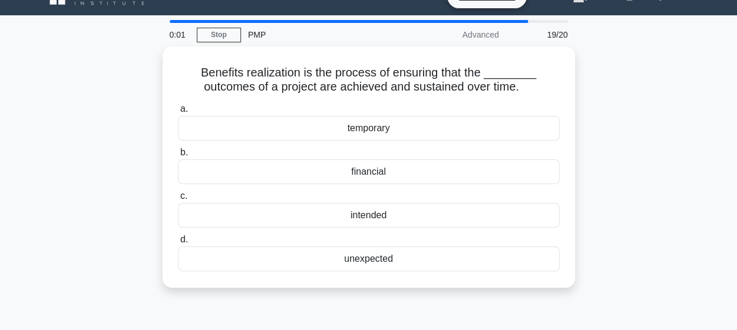
scroll to position [0, 0]
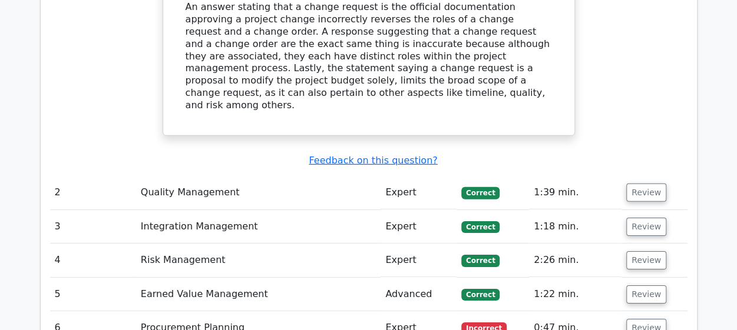
scroll to position [1733, 0]
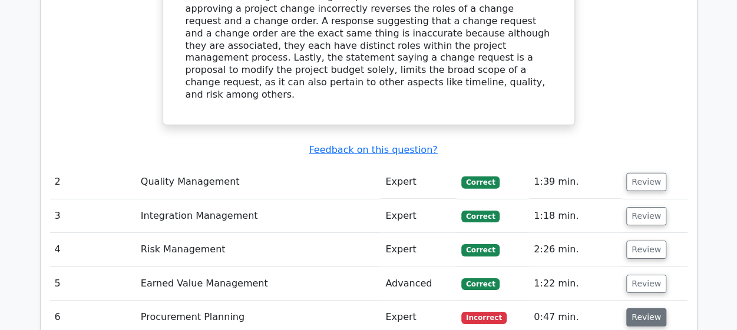
click at [639, 309] on button "Review" at bounding box center [646, 318] width 40 height 18
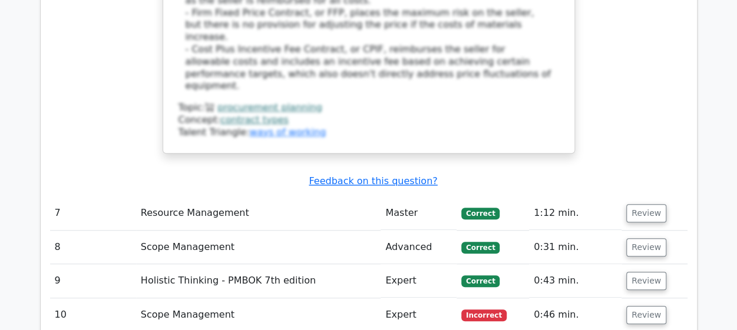
scroll to position [2541, 0]
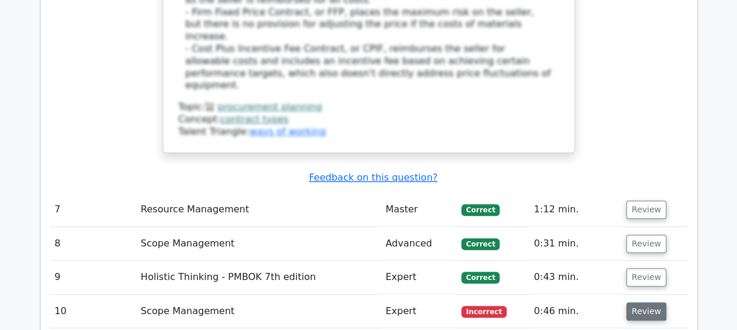
click at [642, 303] on button "Review" at bounding box center [646, 312] width 40 height 18
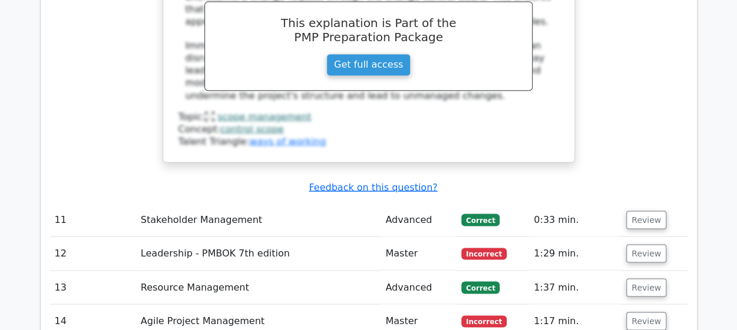
scroll to position [3223, 0]
click at [650, 244] on button "Review" at bounding box center [646, 253] width 40 height 18
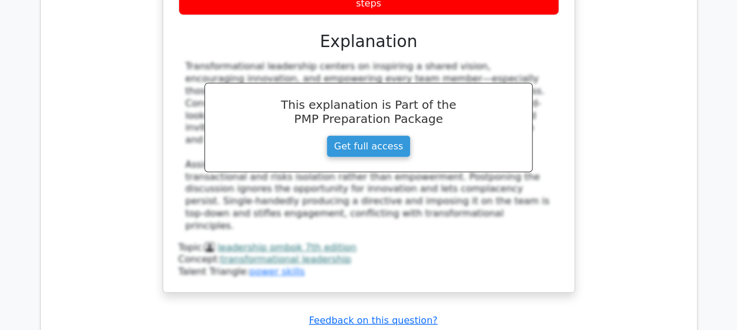
scroll to position [3845, 0]
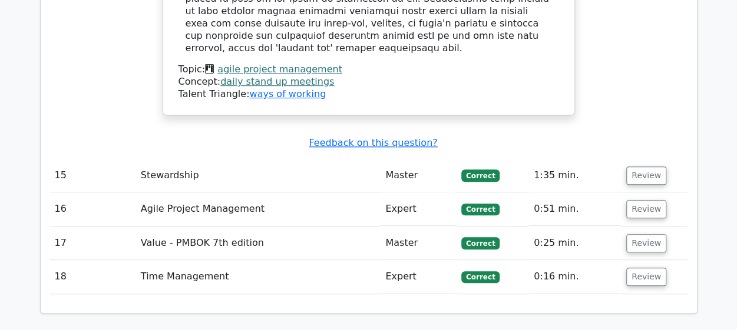
scroll to position [5020, 0]
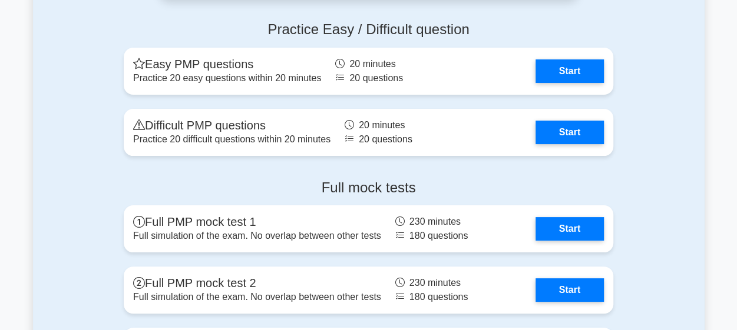
scroll to position [4437, 0]
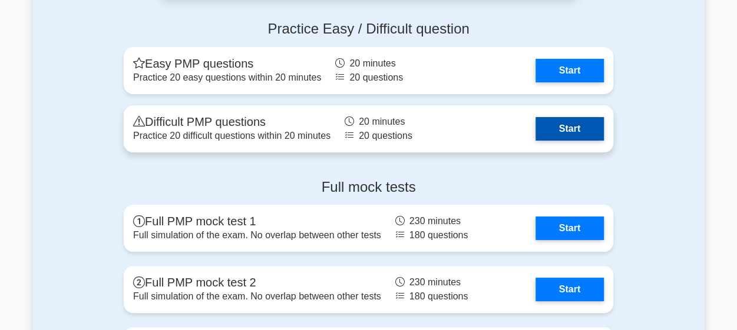
click at [552, 134] on link "Start" at bounding box center [569, 129] width 68 height 24
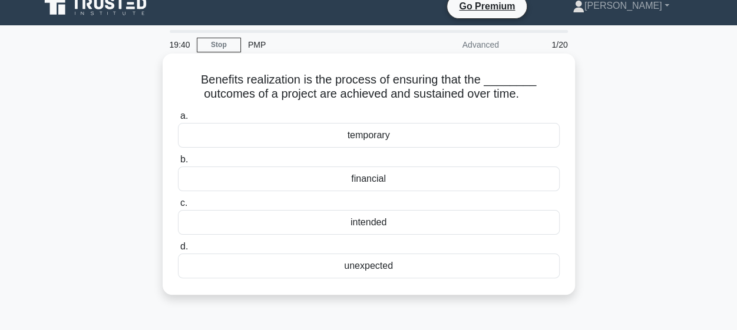
scroll to position [14, 0]
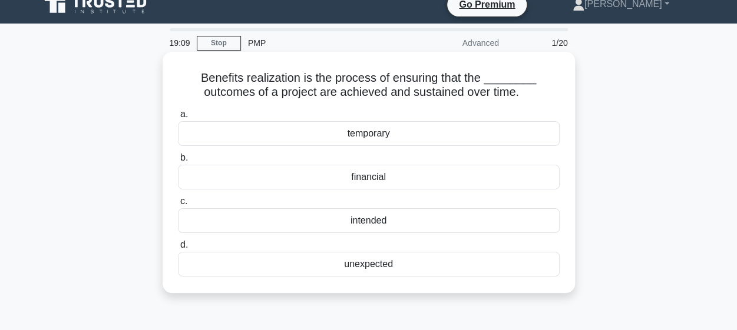
click at [392, 221] on div "intended" at bounding box center [369, 220] width 382 height 25
click at [178, 205] on input "c. intended" at bounding box center [178, 202] width 0 height 8
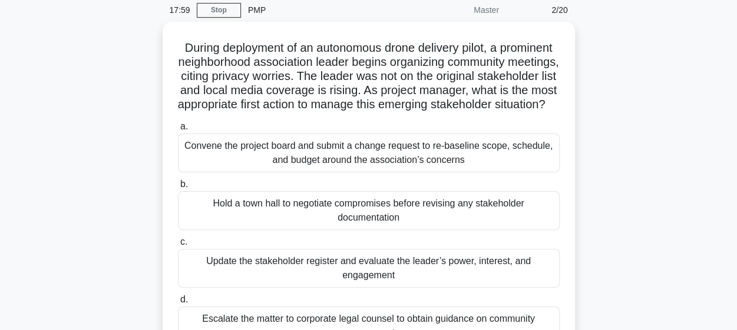
scroll to position [48, 0]
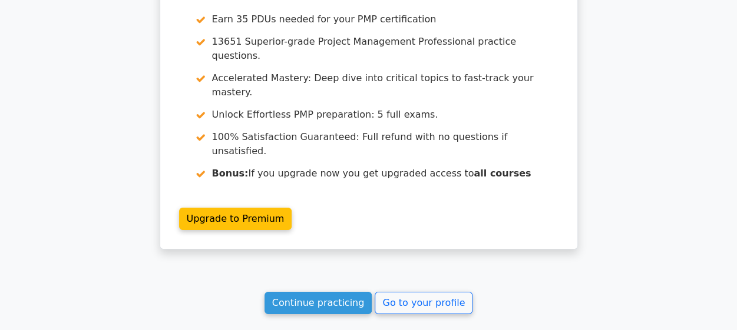
scroll to position [1804, 0]
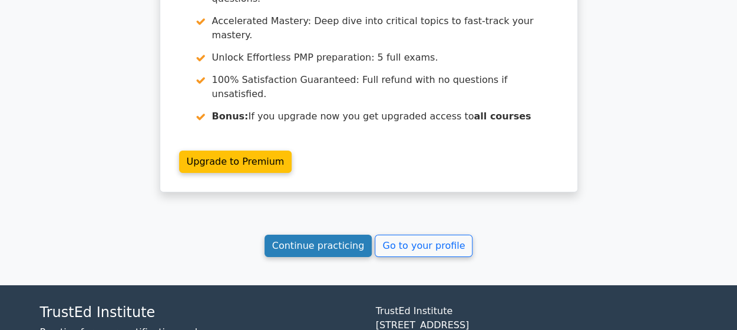
click at [316, 235] on link "Continue practicing" at bounding box center [318, 246] width 108 height 22
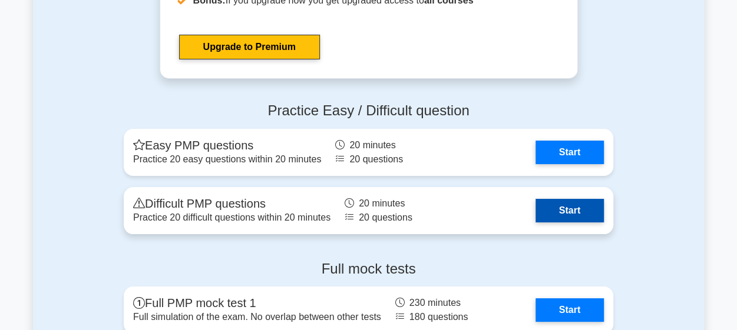
scroll to position [4355, 0]
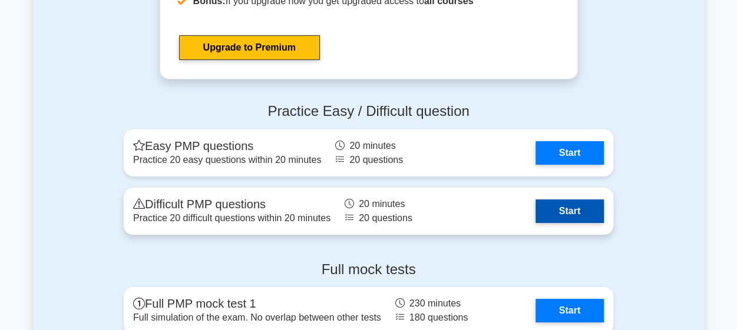
click at [560, 204] on link "Start" at bounding box center [569, 212] width 68 height 24
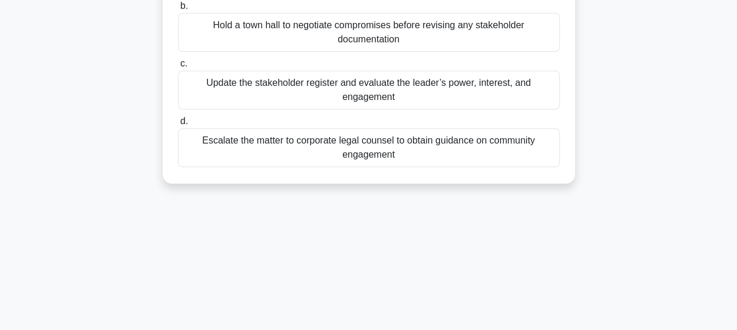
scroll to position [227, 0]
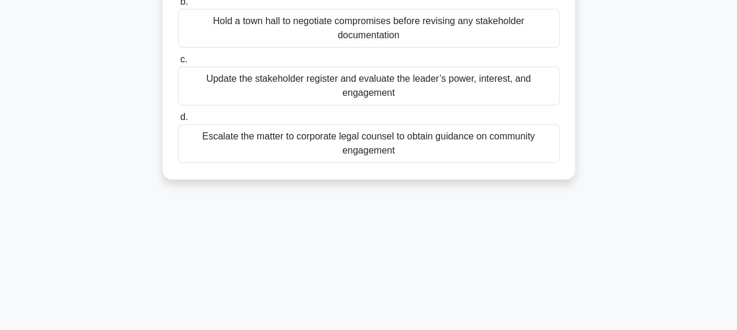
click at [384, 105] on div "Update the stakeholder register and evaluate the leader’s power, interest, and …" at bounding box center [369, 86] width 382 height 39
click at [178, 64] on input "c. Update the stakeholder register and evaluate the leader’s power, interest, a…" at bounding box center [178, 60] width 0 height 8
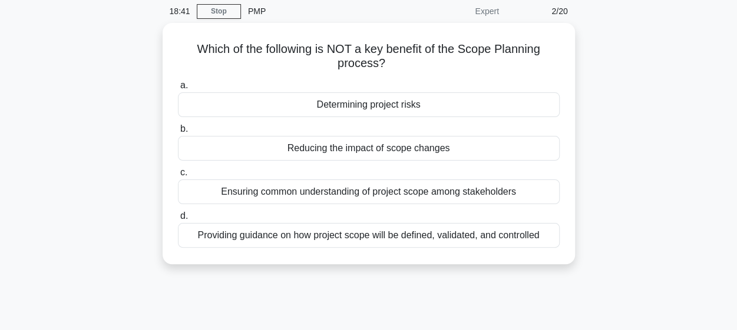
scroll to position [47, 0]
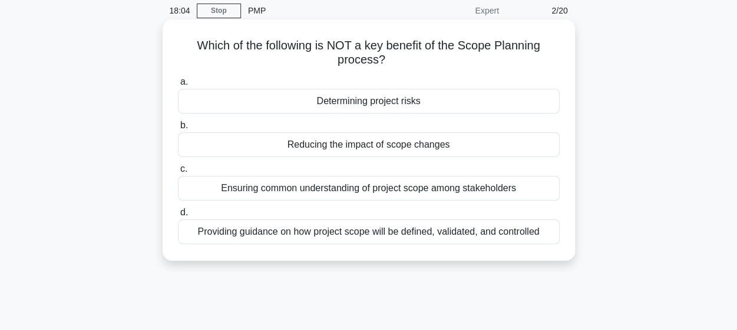
click at [387, 96] on div "Determining project risks" at bounding box center [369, 101] width 382 height 25
click at [178, 86] on input "a. Determining project risks" at bounding box center [178, 82] width 0 height 8
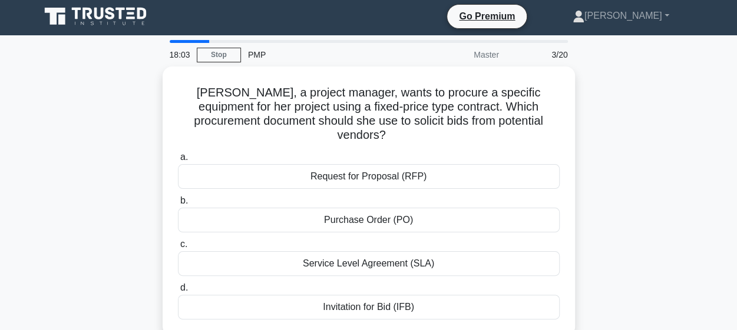
scroll to position [0, 0]
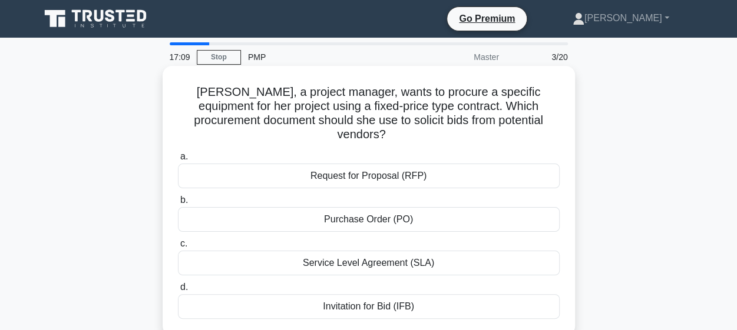
click at [390, 294] on div "Invitation for Bid (IFB)" at bounding box center [369, 306] width 382 height 25
click at [178, 291] on input "d. Invitation for Bid (IFB)" at bounding box center [178, 288] width 0 height 8
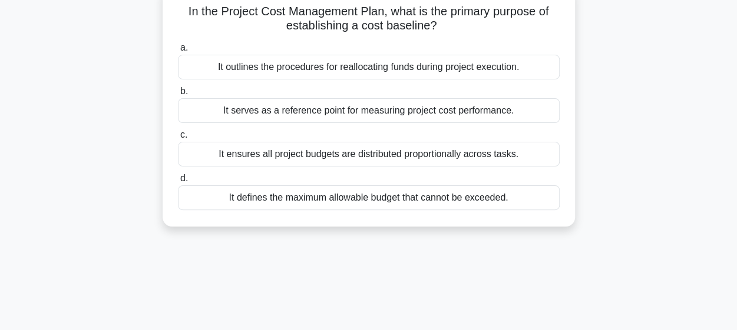
scroll to position [83, 0]
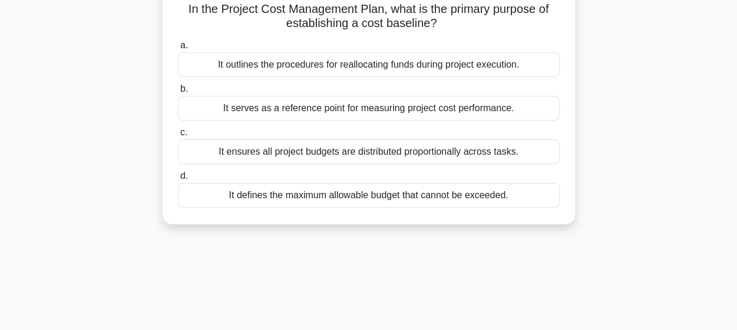
click at [356, 115] on div "It serves as a reference point for measuring project cost performance." at bounding box center [369, 108] width 382 height 25
click at [178, 93] on input "b. It serves as a reference point for measuring project cost performance." at bounding box center [178, 89] width 0 height 8
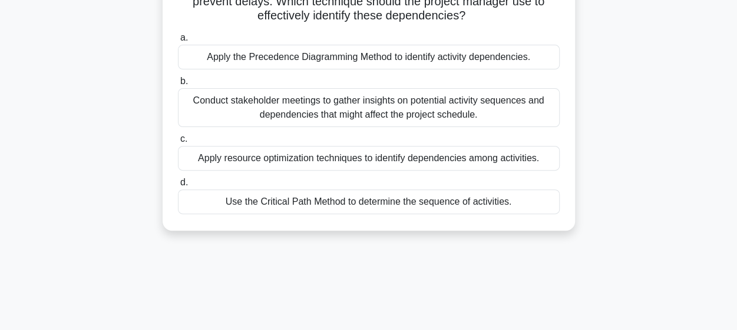
scroll to position [122, 0]
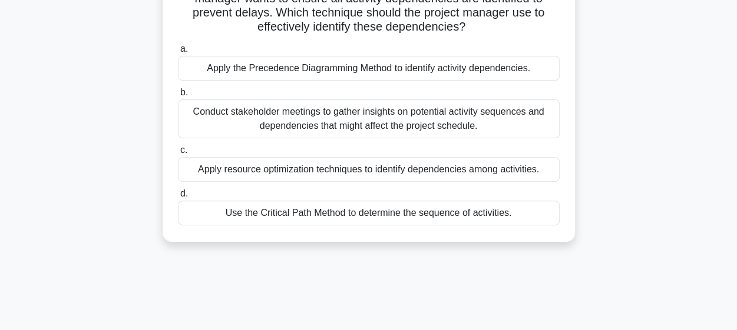
click at [321, 213] on div "Use the Critical Path Method to determine the sequence of activities." at bounding box center [369, 213] width 382 height 25
click at [178, 198] on input "d. Use the Critical Path Method to determine the sequence of activities." at bounding box center [178, 194] width 0 height 8
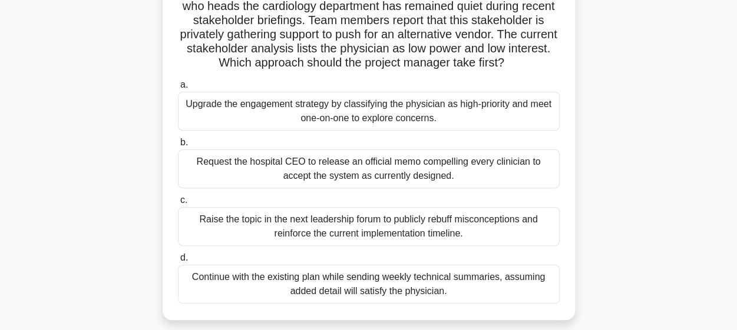
scroll to position [168, 0]
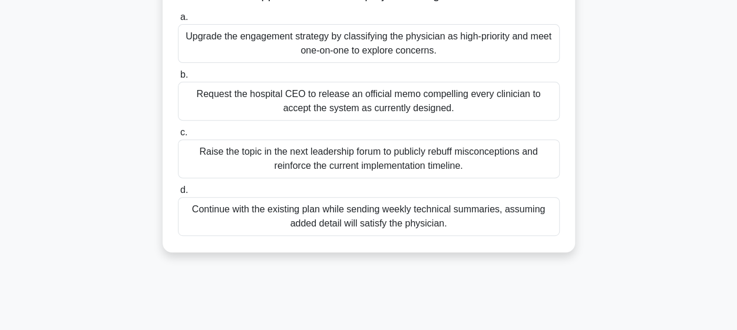
click at [350, 52] on div "Upgrade the engagement strategy by classifying the physician as high-priority a…" at bounding box center [369, 43] width 382 height 39
click at [178, 21] on input "a. Upgrade the engagement strategy by classifying the physician as high-priorit…" at bounding box center [178, 18] width 0 height 8
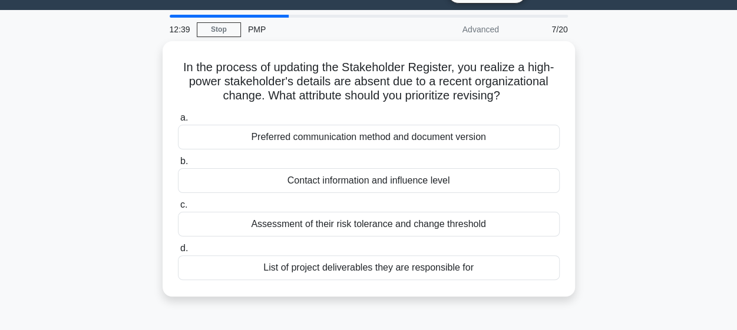
scroll to position [28, 0]
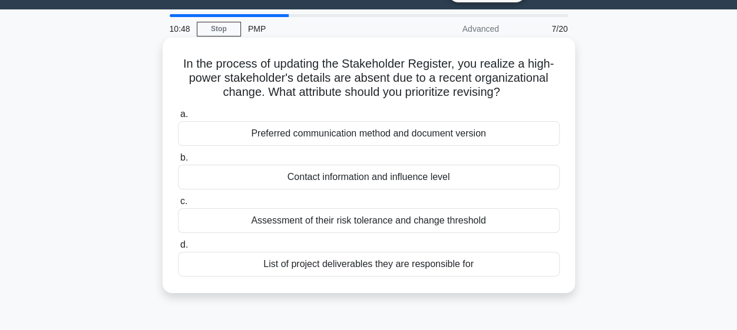
click at [362, 266] on div "List of project deliverables they are responsible for" at bounding box center [369, 264] width 382 height 25
click at [178, 249] on input "d. List of project deliverables they are responsible for" at bounding box center [178, 245] width 0 height 8
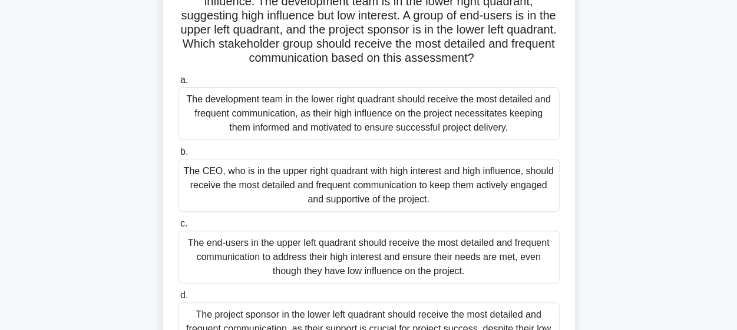
scroll to position [134, 0]
click at [360, 158] on div "The CEO, who is in the upper right quadrant with high interest and high influen…" at bounding box center [369, 184] width 382 height 53
click at [178, 155] on input "b. The CEO, who is in the upper right quadrant with high interest and high infl…" at bounding box center [178, 152] width 0 height 8
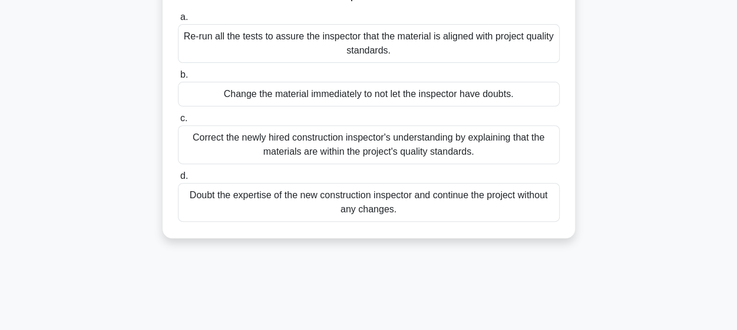
scroll to position [192, 0]
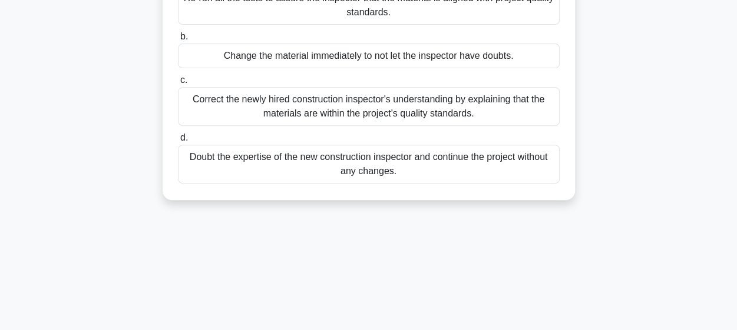
click at [300, 101] on div "Correct the newly hired construction inspector's understanding by explaining th…" at bounding box center [369, 106] width 382 height 39
click at [178, 84] on input "c. Correct the newly hired construction inspector's understanding by explaining…" at bounding box center [178, 81] width 0 height 8
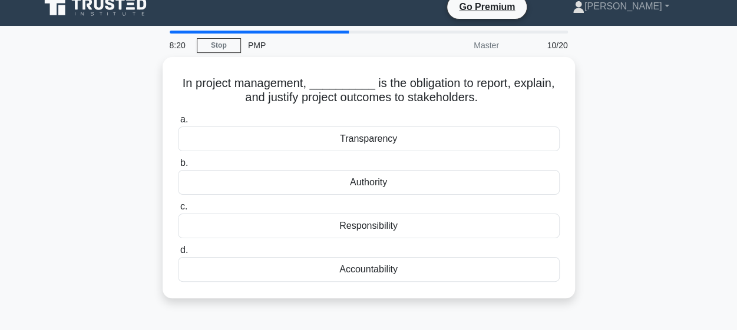
scroll to position [0, 0]
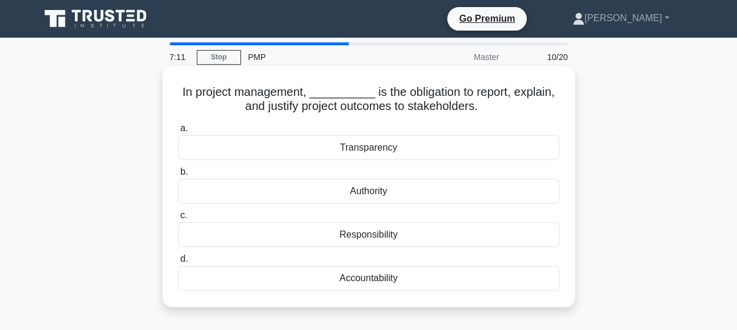
click at [359, 241] on div "Responsibility" at bounding box center [369, 235] width 382 height 25
click at [178, 220] on input "c. Responsibility" at bounding box center [178, 216] width 0 height 8
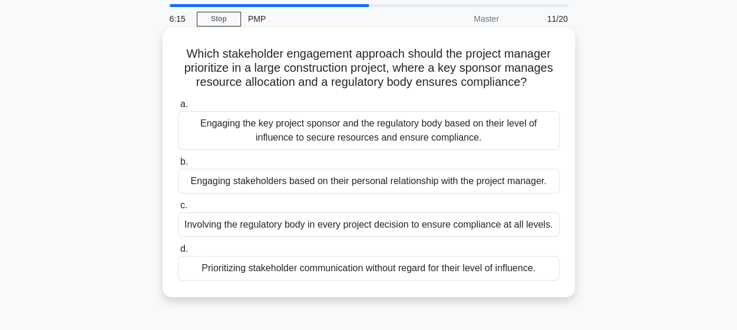
scroll to position [39, 0]
click at [266, 136] on div "Engaging the key project sponsor and the regulatory body based on their level o…" at bounding box center [369, 130] width 382 height 39
click at [178, 108] on input "a. Engaging the key project sponsor and the regulatory body based on their leve…" at bounding box center [178, 104] width 0 height 8
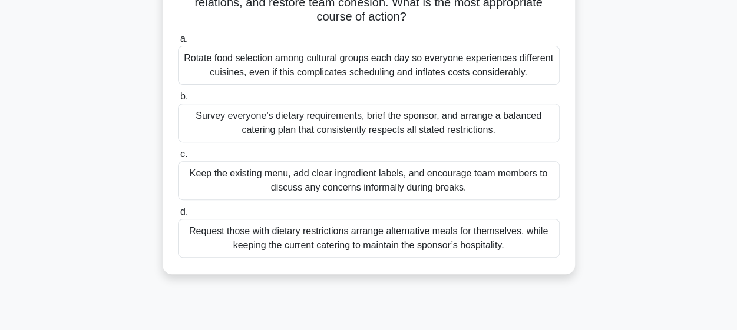
scroll to position [178, 0]
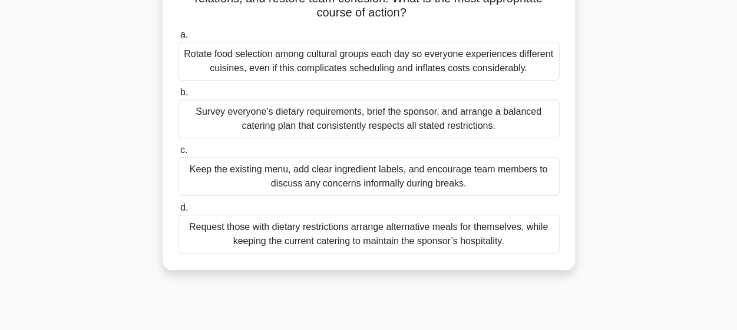
click at [254, 60] on div "Rotate food selection among cultural groups each day so everyone experiences di…" at bounding box center [369, 61] width 382 height 39
click at [178, 39] on input "a. Rotate food selection among cultural groups each day so everyone experiences…" at bounding box center [178, 35] width 0 height 8
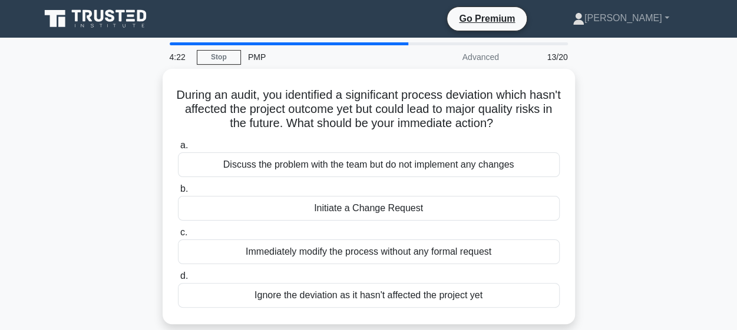
scroll to position [1, 0]
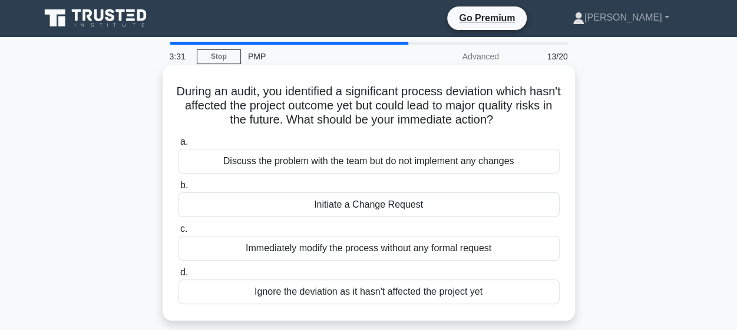
click at [319, 207] on div "Initiate a Change Request" at bounding box center [369, 205] width 382 height 25
click at [178, 190] on input "b. Initiate a Change Request" at bounding box center [178, 186] width 0 height 8
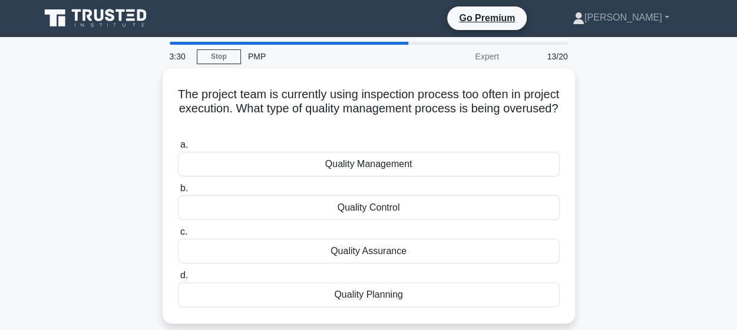
scroll to position [0, 0]
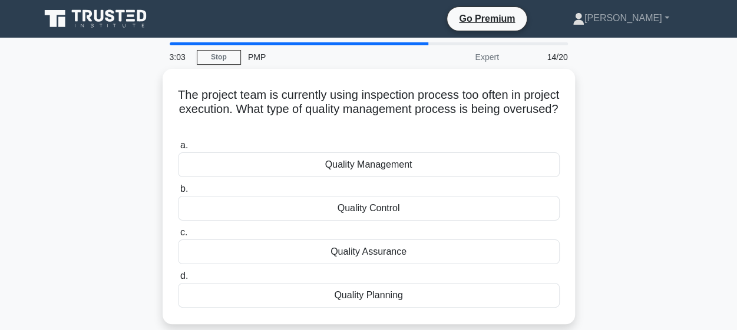
click at [319, 207] on div "Quality Control" at bounding box center [369, 208] width 382 height 25
click at [178, 193] on input "b. Quality Control" at bounding box center [178, 189] width 0 height 8
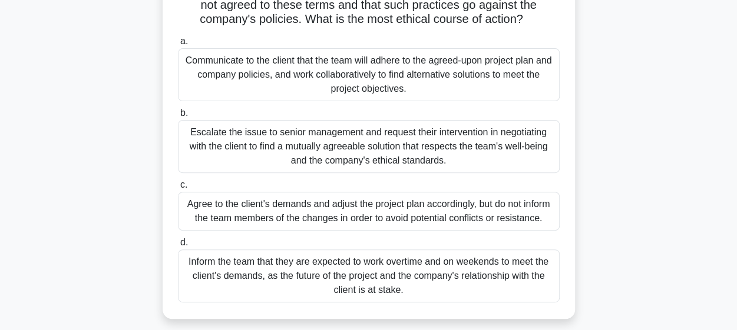
scroll to position [126, 0]
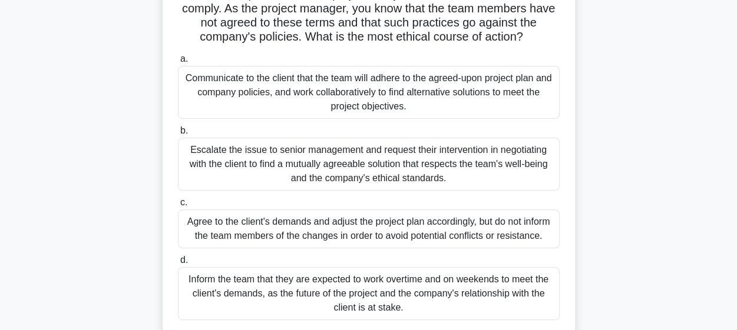
click at [321, 90] on div "Communicate to the client that the team will adhere to the agreed-upon project …" at bounding box center [369, 92] width 382 height 53
click at [178, 63] on input "a. Communicate to the client that the team will adhere to the agreed-upon proje…" at bounding box center [178, 59] width 0 height 8
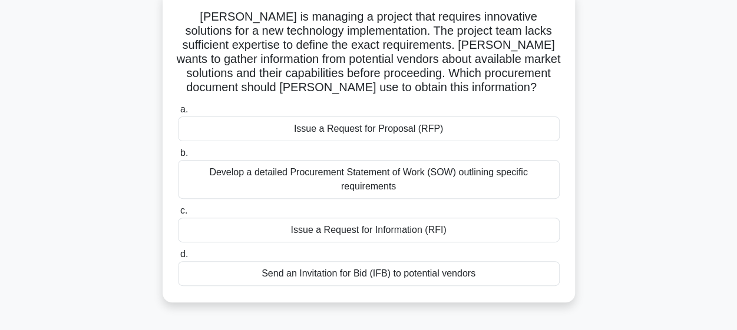
scroll to position [81, 0]
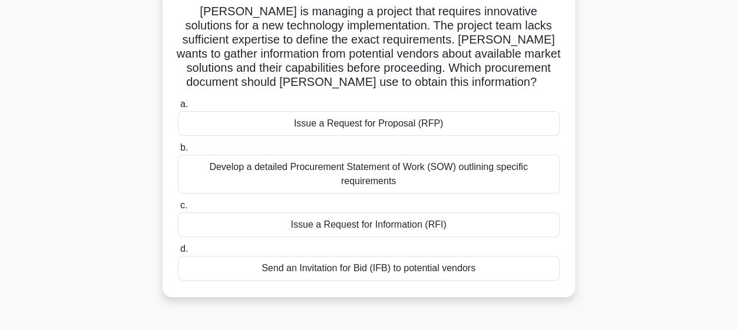
click at [353, 131] on div "Issue a Request for Proposal (RFP)" at bounding box center [369, 123] width 382 height 25
click at [178, 108] on input "a. Issue a Request for Proposal (RFP)" at bounding box center [178, 105] width 0 height 8
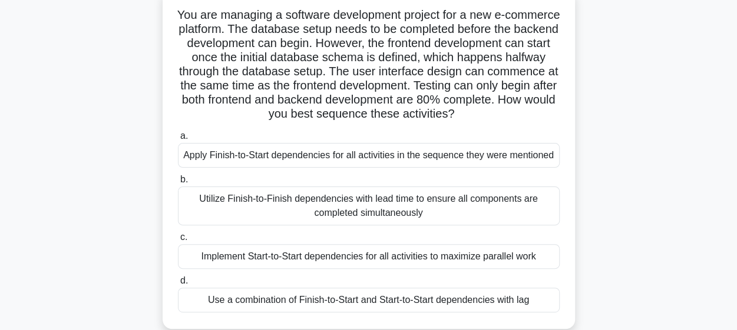
scroll to position [90, 0]
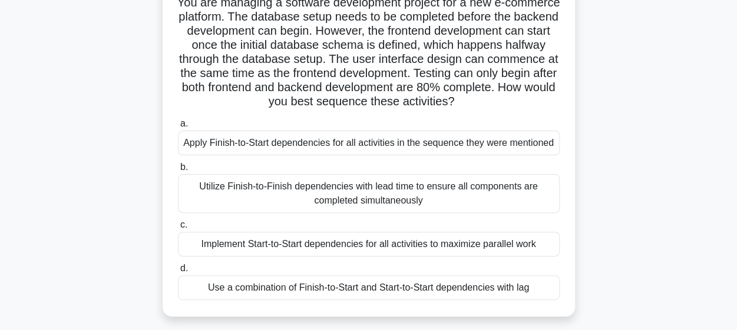
click at [326, 247] on div "Implement Start-to-Start dependencies for all activities to maximize parallel w…" at bounding box center [369, 244] width 382 height 25
click at [178, 229] on input "c. Implement Start-to-Start dependencies for all activities to maximize paralle…" at bounding box center [178, 225] width 0 height 8
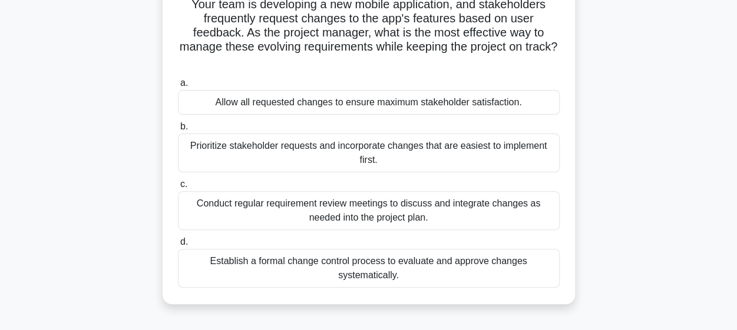
scroll to position [92, 0]
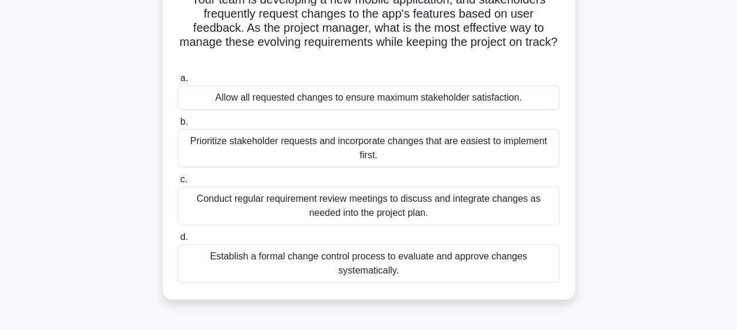
click at [294, 207] on div "Conduct regular requirement review meetings to discuss and integrate changes as…" at bounding box center [369, 206] width 382 height 39
click at [178, 184] on input "c. Conduct regular requirement review meetings to discuss and integrate changes…" at bounding box center [178, 180] width 0 height 8
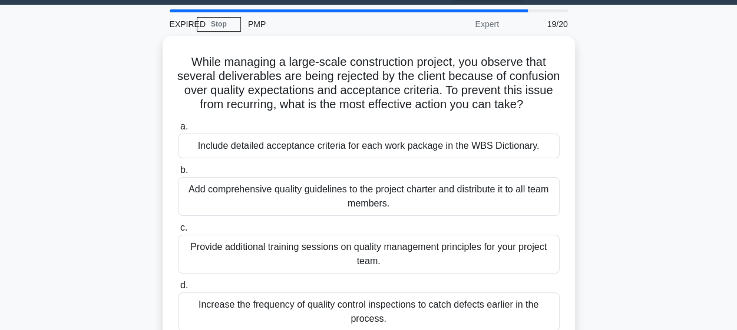
scroll to position [34, 0]
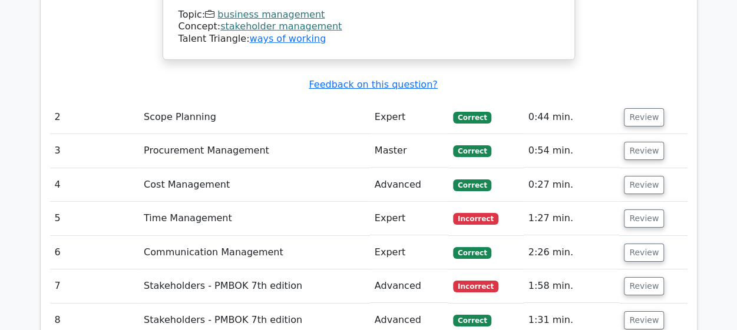
scroll to position [1834, 0]
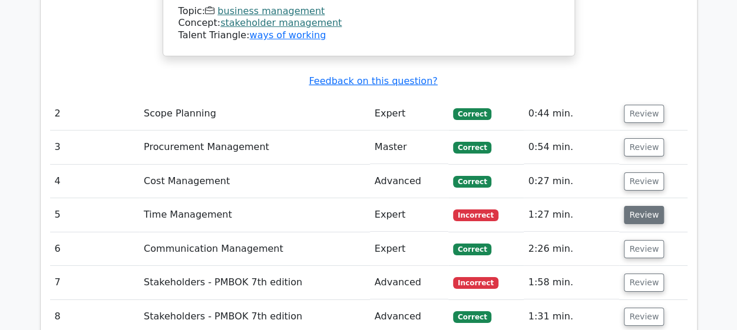
click at [639, 206] on button "Review" at bounding box center [644, 215] width 40 height 18
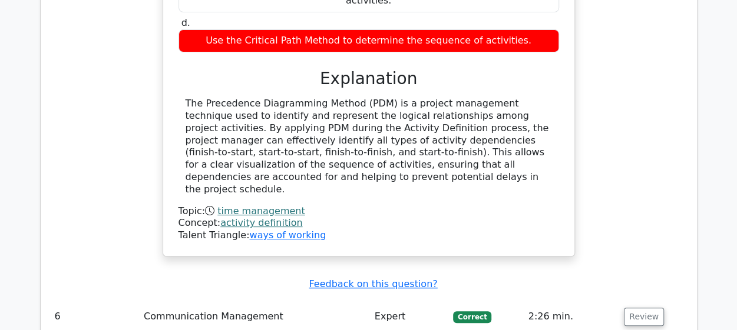
scroll to position [2322, 0]
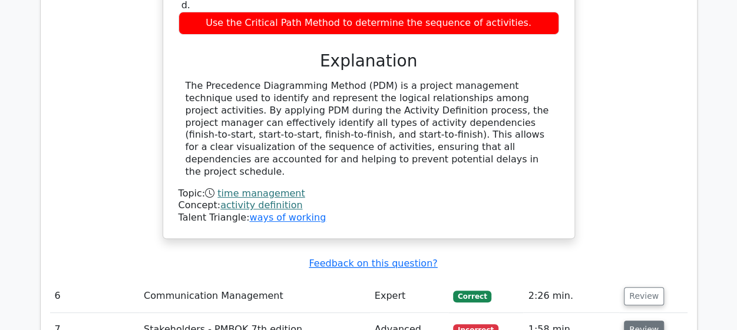
click at [654, 321] on button "Review" at bounding box center [644, 330] width 40 height 18
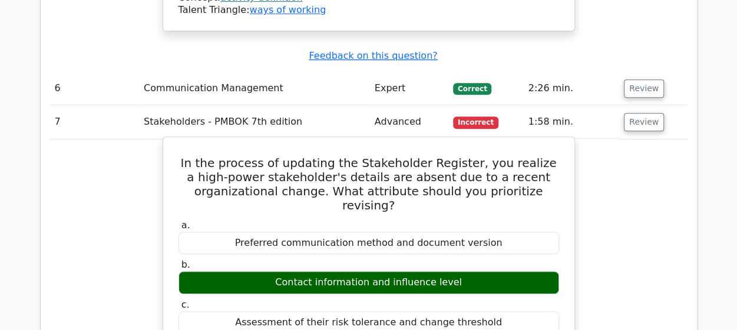
scroll to position [2531, 0]
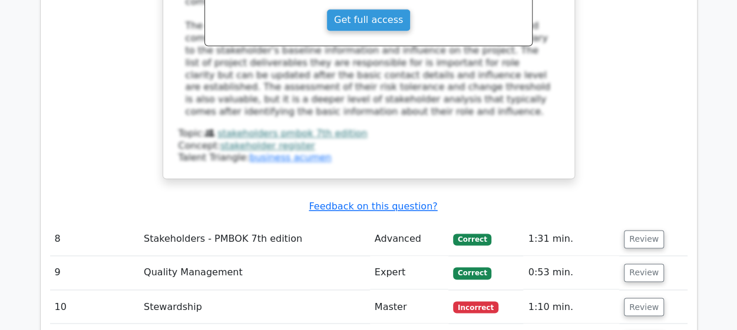
scroll to position [3017, 0]
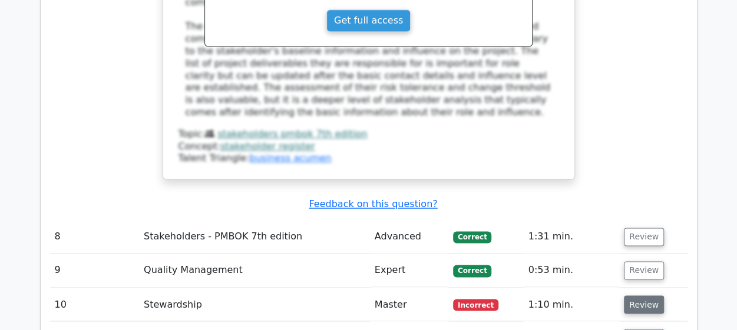
click at [645, 296] on button "Review" at bounding box center [644, 305] width 40 height 18
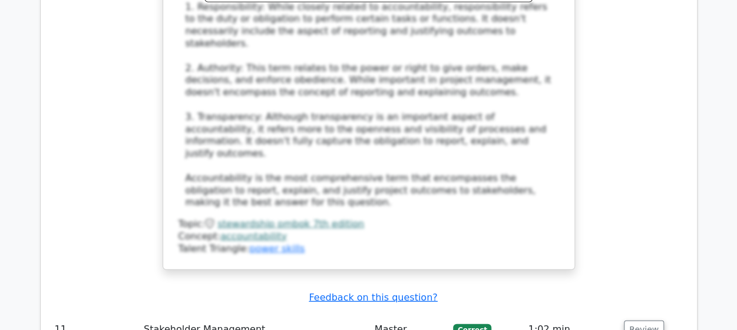
scroll to position [3701, 0]
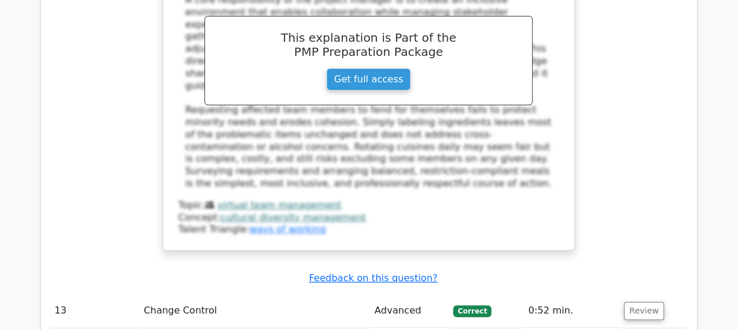
scroll to position [4529, 0]
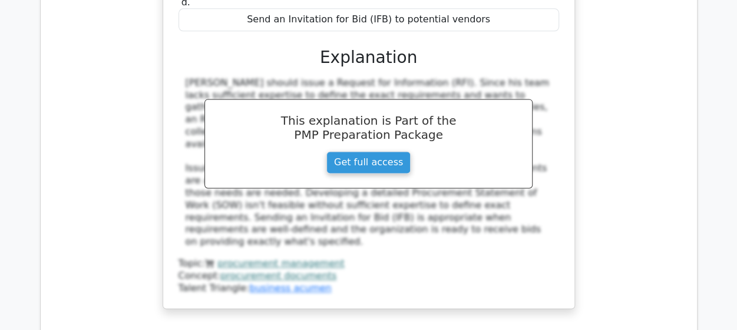
scroll to position [5203, 0]
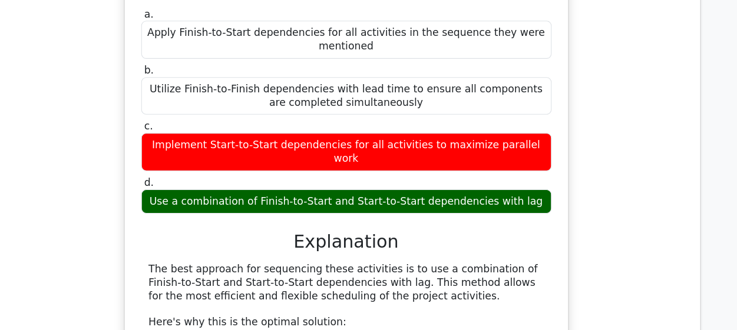
scroll to position [5707, 0]
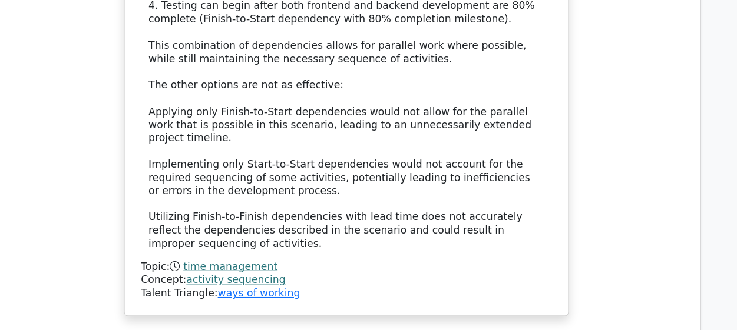
scroll to position [6111, 0]
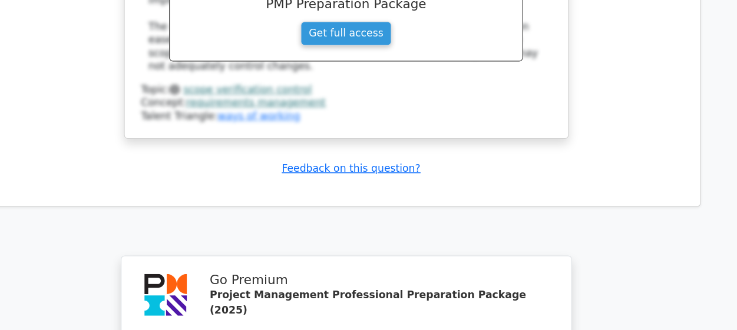
scroll to position [6992, 0]
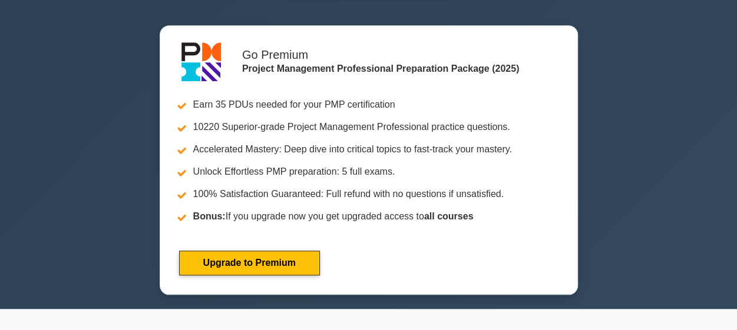
scroll to position [243, 0]
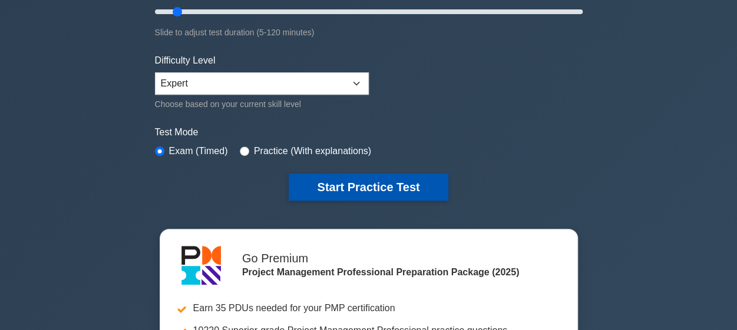
click at [367, 191] on button "Start Practice Test" at bounding box center [368, 187] width 159 height 27
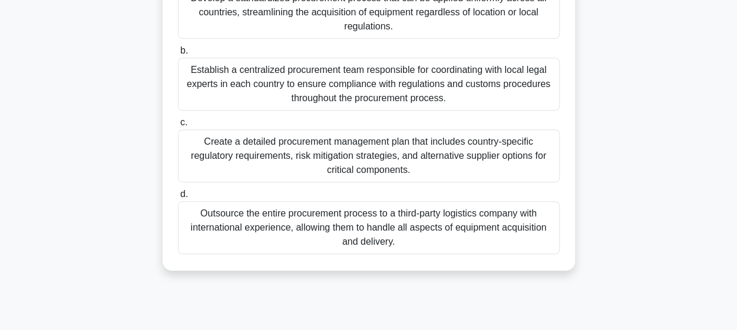
scroll to position [245, 0]
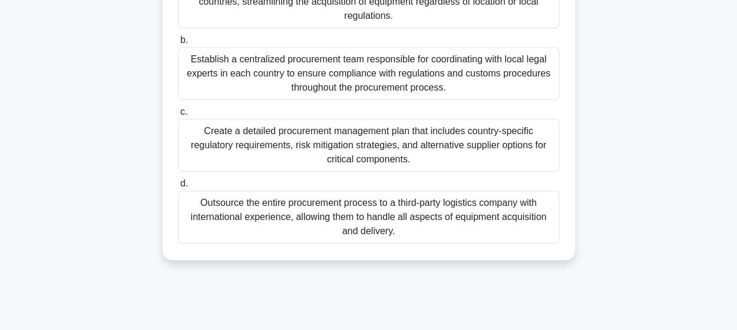
click at [379, 132] on div "Create a detailed procurement management plan that includes country-specific re…" at bounding box center [369, 145] width 382 height 53
click at [178, 116] on input "c. Create a detailed procurement management plan that includes country-specific…" at bounding box center [178, 112] width 0 height 8
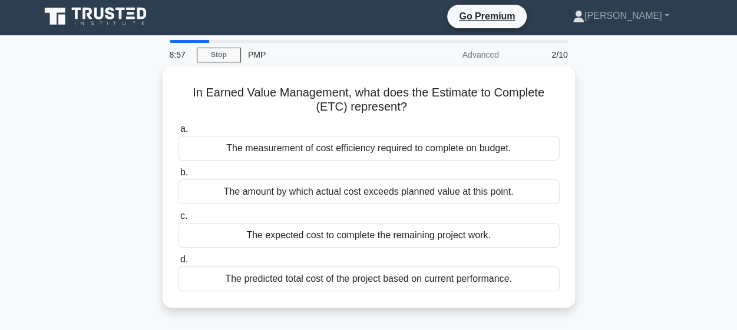
scroll to position [0, 0]
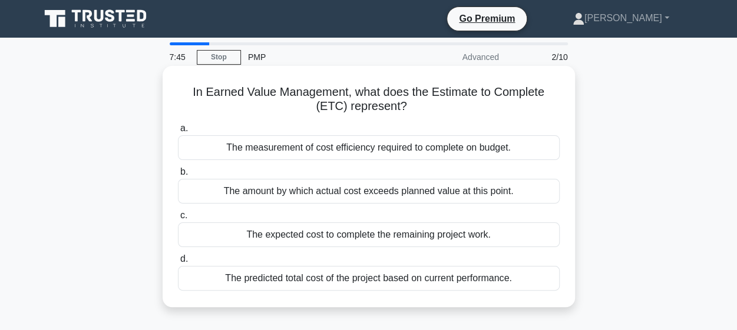
click at [403, 154] on div "The measurement of cost efficiency required to complete on budget." at bounding box center [369, 147] width 382 height 25
click at [178, 132] on input "a. The measurement of cost efficiency required to complete on budget." at bounding box center [178, 129] width 0 height 8
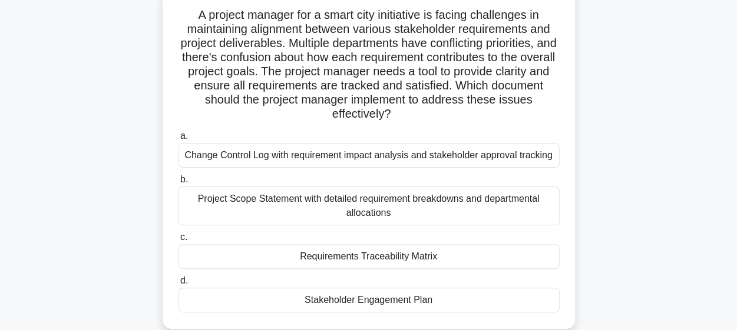
scroll to position [87, 0]
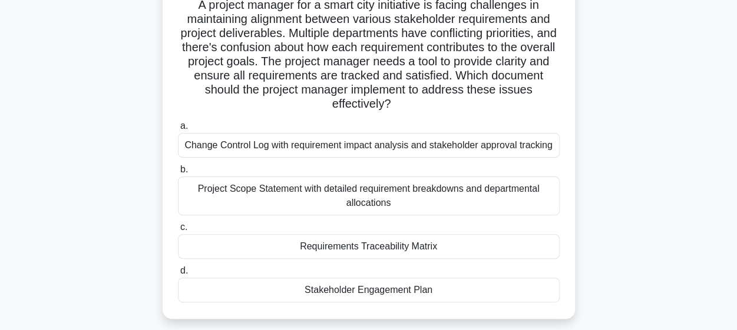
click at [369, 246] on div "Requirements Traceability Matrix" at bounding box center [369, 246] width 382 height 25
click at [178, 231] on input "c. Requirements Traceability Matrix" at bounding box center [178, 228] width 0 height 8
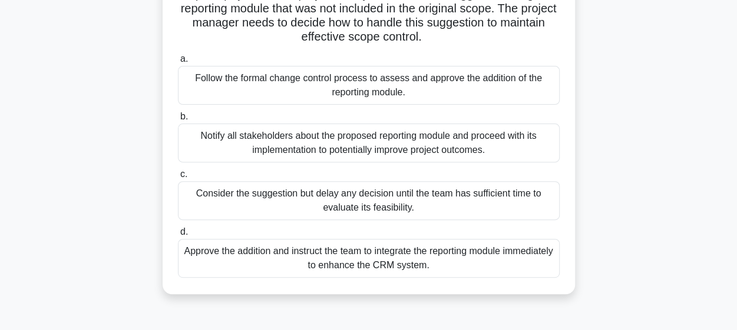
scroll to position [120, 0]
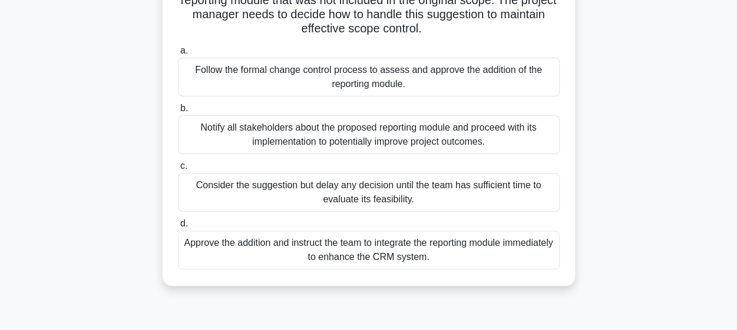
click at [355, 75] on div "Follow the formal change control process to assess and approve the addition of …" at bounding box center [369, 77] width 382 height 39
click at [178, 55] on input "a. Follow the formal change control process to assess and approve the addition …" at bounding box center [178, 51] width 0 height 8
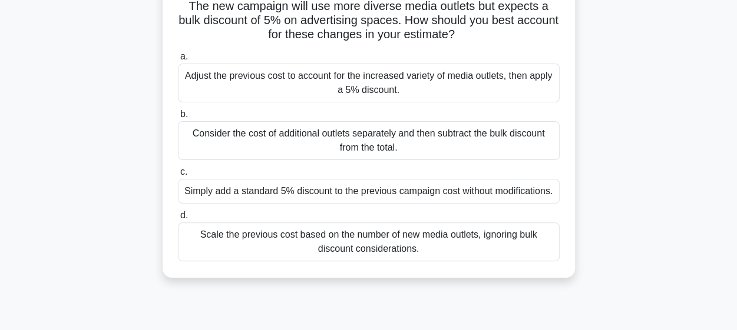
scroll to position [115, 0]
click at [297, 136] on div "Consider the cost of additional outlets separately and then subtract the bulk d…" at bounding box center [369, 140] width 382 height 39
click at [178, 118] on input "b. Consider the cost of additional outlets separately and then subtract the bul…" at bounding box center [178, 114] width 0 height 8
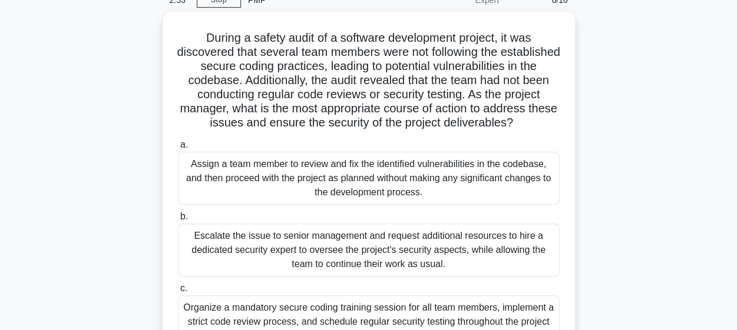
scroll to position [60, 0]
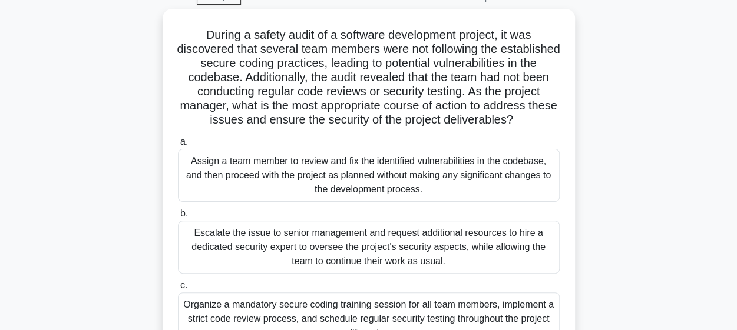
click at [297, 136] on label "a. Assign a team member to review and fix the identified vulnerabilities in the…" at bounding box center [369, 168] width 382 height 67
click at [178, 138] on input "a. Assign a team member to review and fix the identified vulnerabilities in the…" at bounding box center [178, 142] width 0 height 8
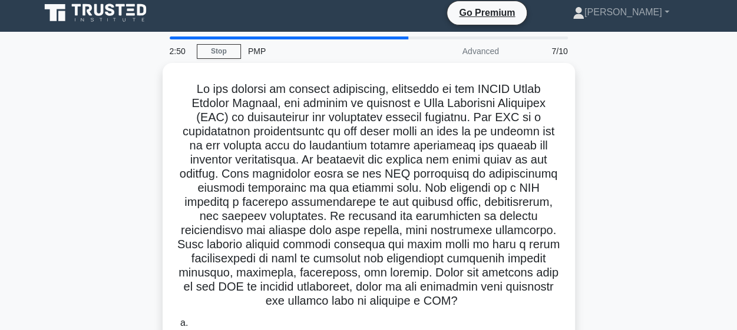
scroll to position [0, 0]
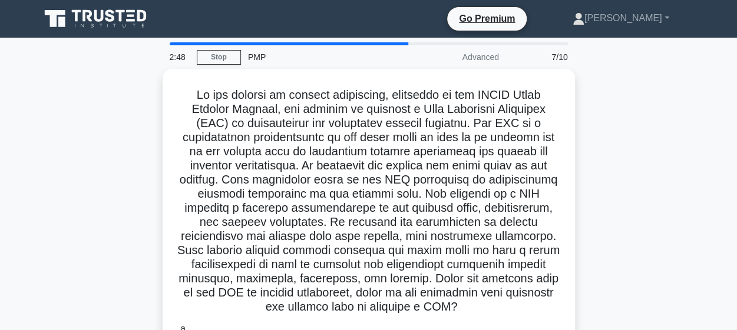
click at [297, 136] on h5 ".spinner_0XTQ{transform-origin:center;animation:spinner_y6GP .75s linear infini…" at bounding box center [369, 201] width 384 height 227
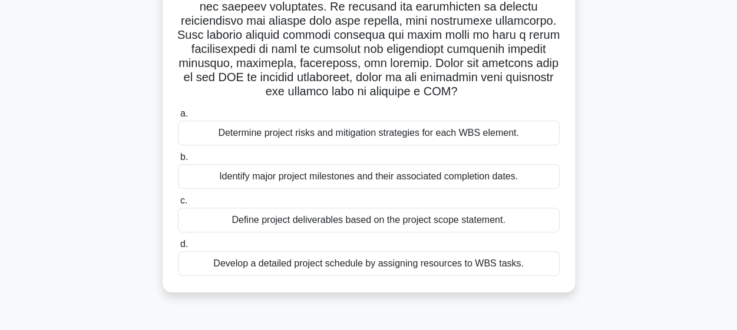
scroll to position [213, 0]
click at [297, 216] on div "Define project deliverables based on the project scope statement." at bounding box center [369, 219] width 382 height 25
click at [178, 204] on input "c. Define project deliverables based on the project scope statement." at bounding box center [178, 201] width 0 height 8
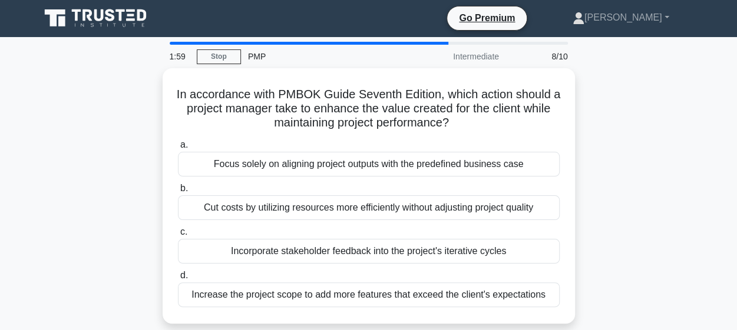
scroll to position [0, 0]
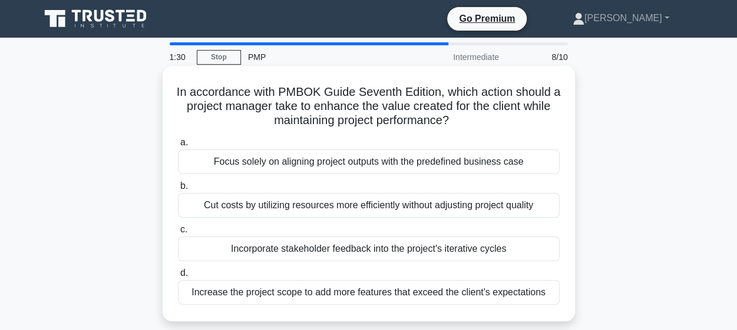
click at [296, 204] on div "Cut costs by utilizing resources more efficiently without adjusting project qua…" at bounding box center [369, 205] width 382 height 25
click at [178, 190] on input "b. Cut costs by utilizing resources more efficiently without adjusting project …" at bounding box center [178, 187] width 0 height 8
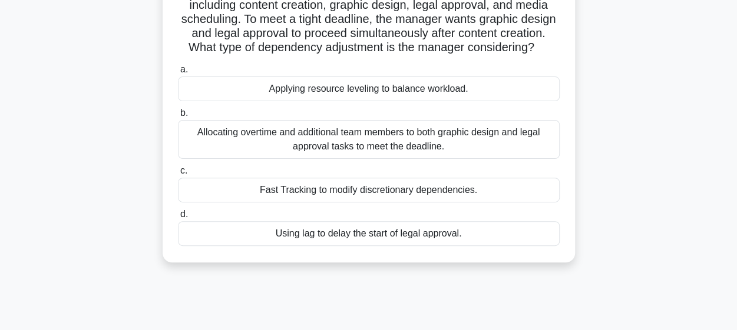
scroll to position [107, 0]
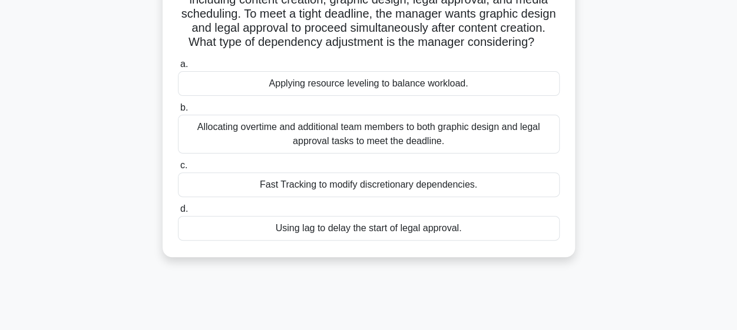
click at [334, 96] on div "Applying resource leveling to balance workload." at bounding box center [369, 83] width 382 height 25
click at [178, 68] on input "a. Applying resource leveling to balance workload." at bounding box center [178, 65] width 0 height 8
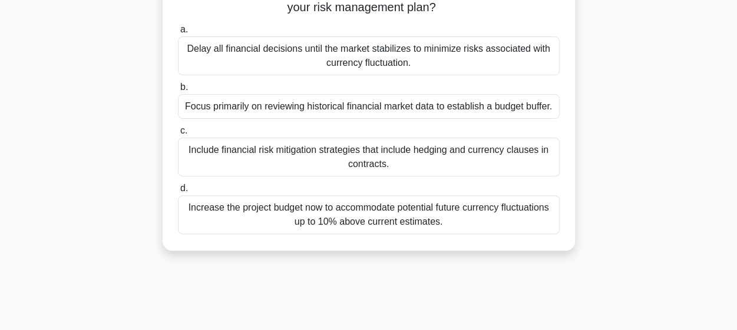
scroll to position [135, 0]
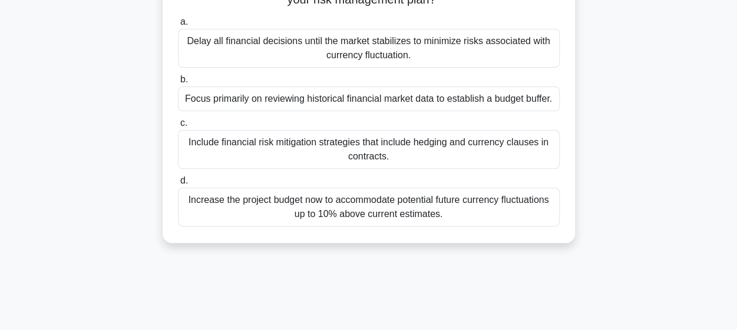
click at [316, 142] on div "Include financial risk mitigation strategies that include hedging and currency …" at bounding box center [369, 149] width 382 height 39
click at [178, 127] on input "c. Include financial risk mitigation strategies that include hedging and curren…" at bounding box center [178, 124] width 0 height 8
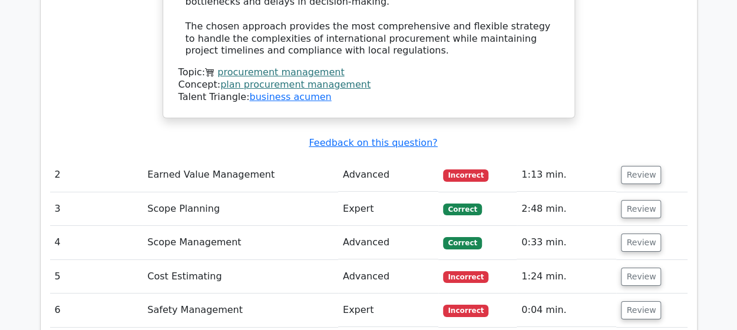
scroll to position [1916, 0]
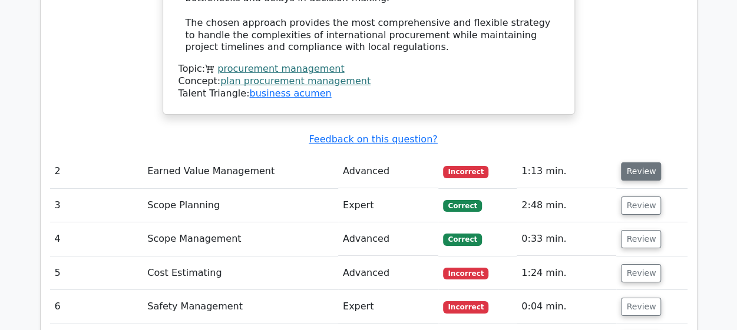
click at [628, 163] on button "Review" at bounding box center [641, 172] width 40 height 18
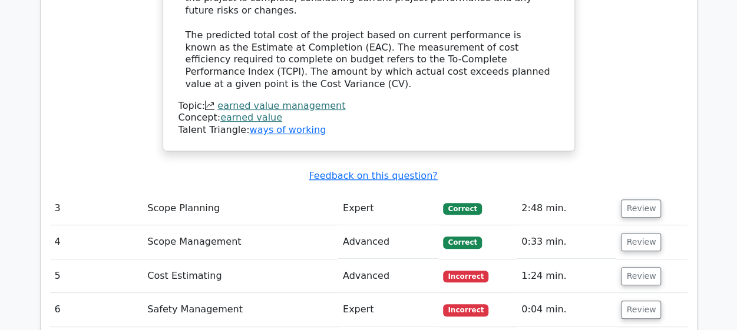
scroll to position [2405, 0]
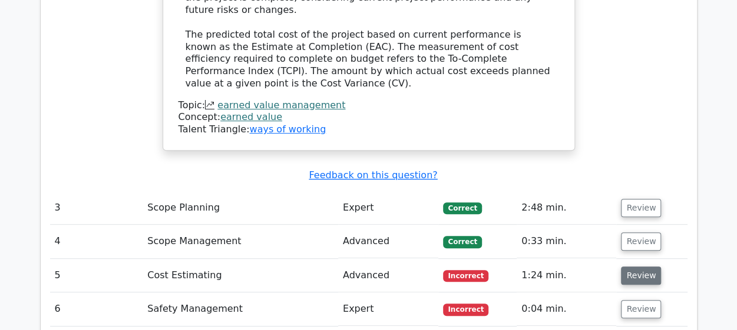
click at [643, 267] on button "Review" at bounding box center [641, 276] width 40 height 18
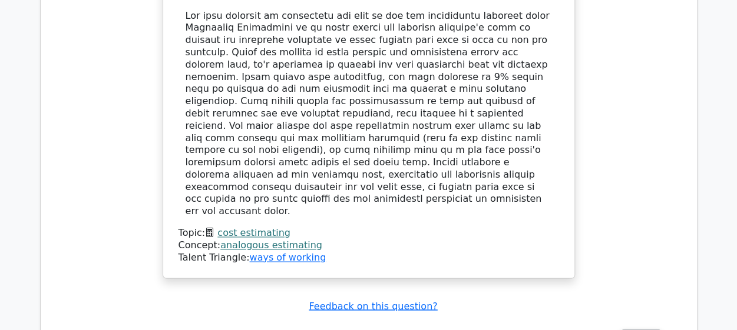
scroll to position [3048, 0]
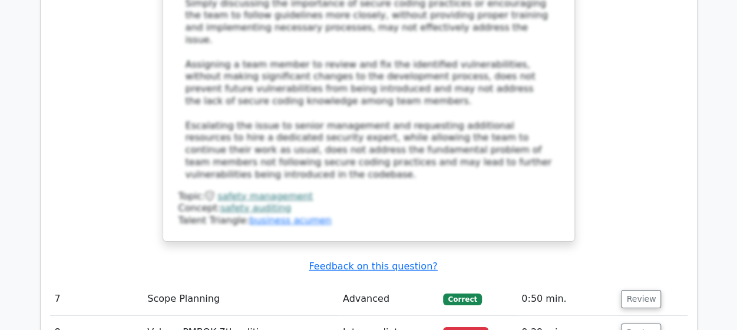
scroll to position [3989, 0]
click at [635, 323] on button "Review" at bounding box center [641, 332] width 40 height 18
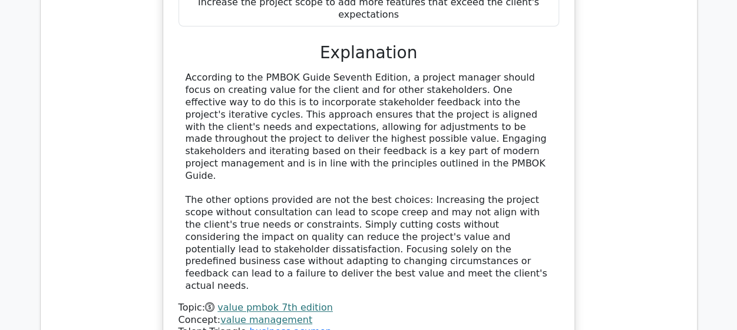
scroll to position [4559, 0]
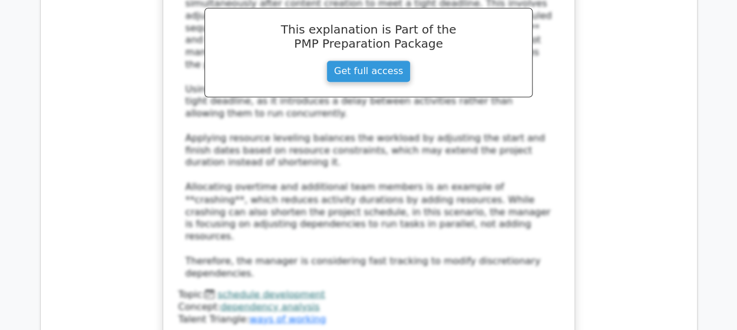
scroll to position [5324, 0]
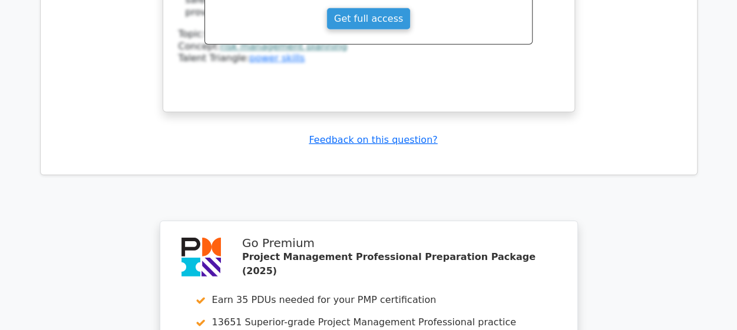
scroll to position [6153, 0]
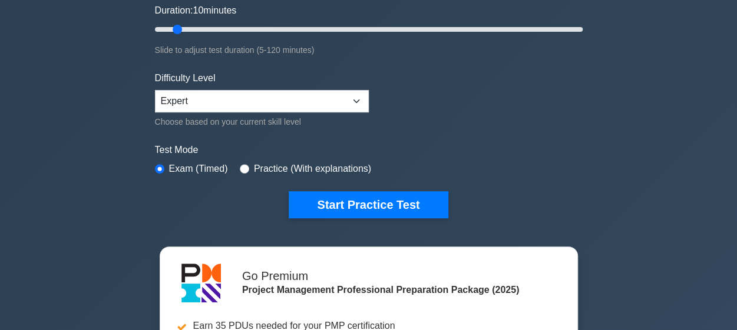
scroll to position [227, 0]
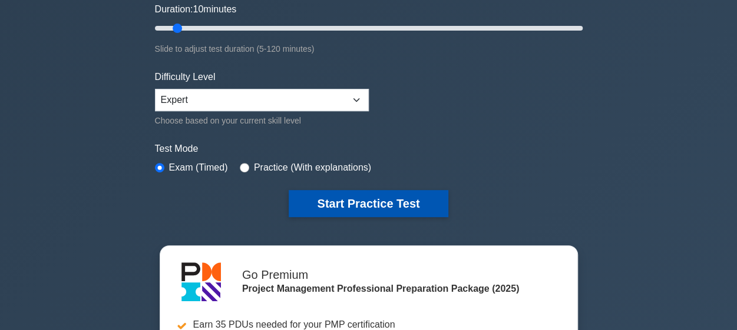
click at [361, 198] on button "Start Practice Test" at bounding box center [368, 203] width 159 height 27
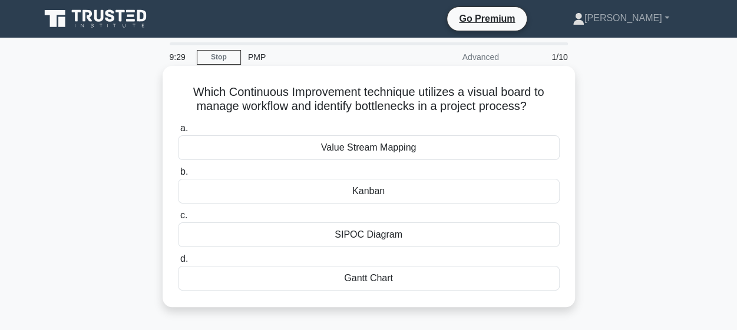
click at [372, 193] on div "Kanban" at bounding box center [369, 191] width 382 height 25
click at [178, 176] on input "b. [GEOGRAPHIC_DATA]" at bounding box center [178, 172] width 0 height 8
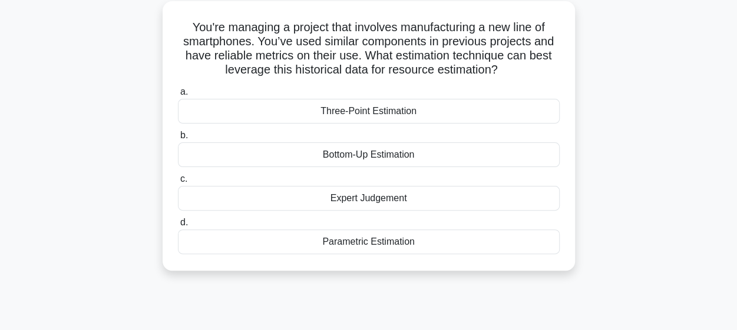
scroll to position [67, 0]
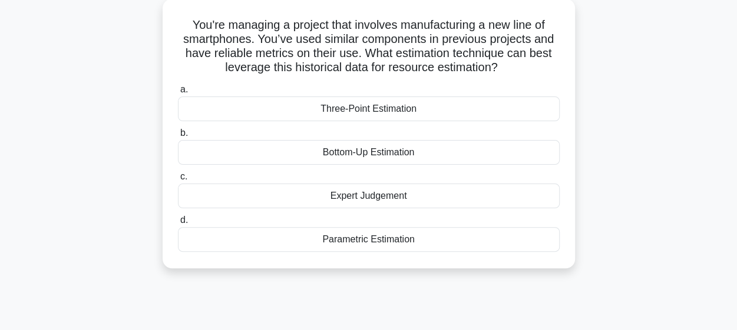
click at [375, 243] on div "Parametric Estimation" at bounding box center [369, 239] width 382 height 25
click at [178, 224] on input "d. Parametric Estimation" at bounding box center [178, 221] width 0 height 8
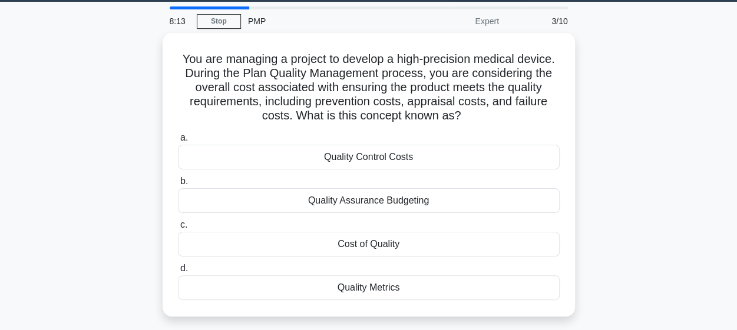
scroll to position [37, 0]
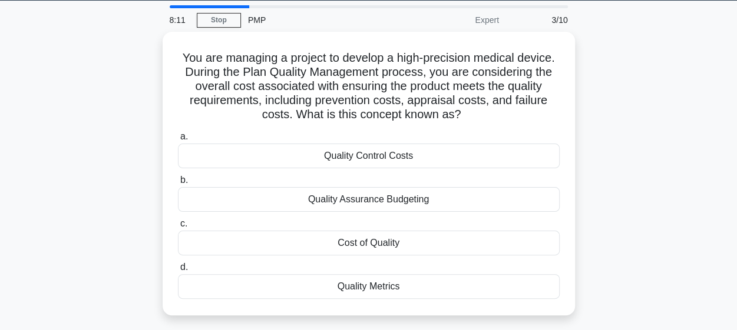
click at [375, 243] on div "Cost of Quality" at bounding box center [369, 243] width 382 height 25
click at [178, 228] on input "c. Cost of Quality" at bounding box center [178, 224] width 0 height 8
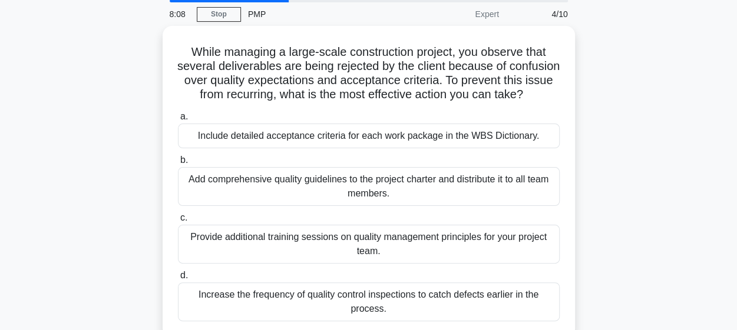
scroll to position [42, 0]
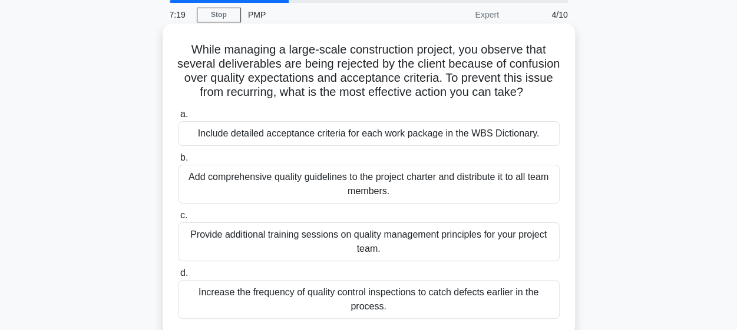
click at [371, 146] on div "Include detailed acceptance criteria for each work package in the WBS Dictionar…" at bounding box center [369, 133] width 382 height 25
click at [178, 118] on input "a. Include detailed acceptance criteria for each work package in the WBS Dictio…" at bounding box center [178, 115] width 0 height 8
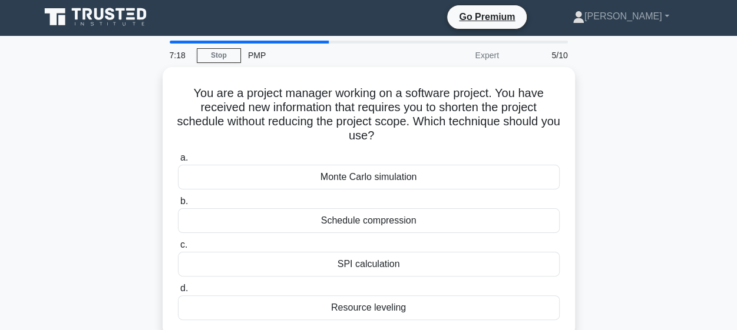
scroll to position [0, 0]
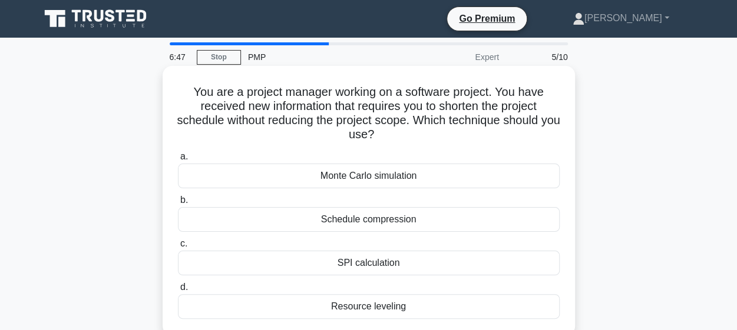
click at [371, 217] on div "Schedule compression" at bounding box center [369, 219] width 382 height 25
click at [178, 204] on input "b. Schedule compression" at bounding box center [178, 201] width 0 height 8
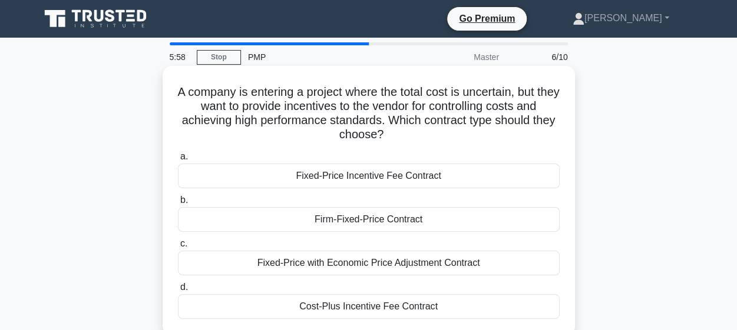
click at [357, 307] on div "Cost-Plus Incentive Fee Contract" at bounding box center [369, 306] width 382 height 25
click at [178, 291] on input "d. Cost-Plus Incentive Fee Contract" at bounding box center [178, 288] width 0 height 8
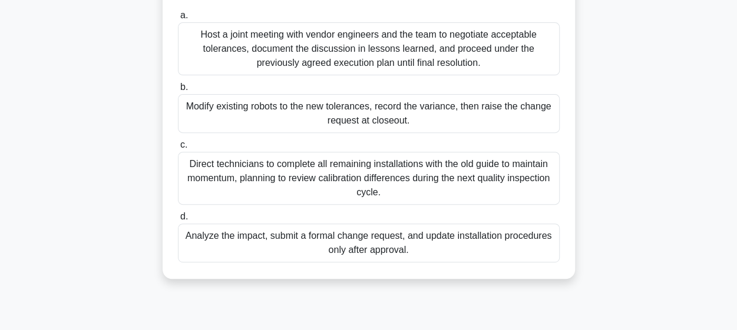
scroll to position [167, 0]
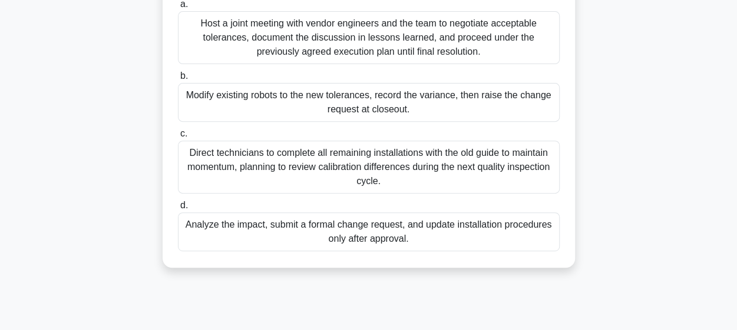
click at [332, 235] on div "Analyze the impact, submit a formal change request, and update installation pro…" at bounding box center [369, 232] width 382 height 39
click at [178, 210] on input "d. Analyze the impact, submit a formal change request, and update installation …" at bounding box center [178, 206] width 0 height 8
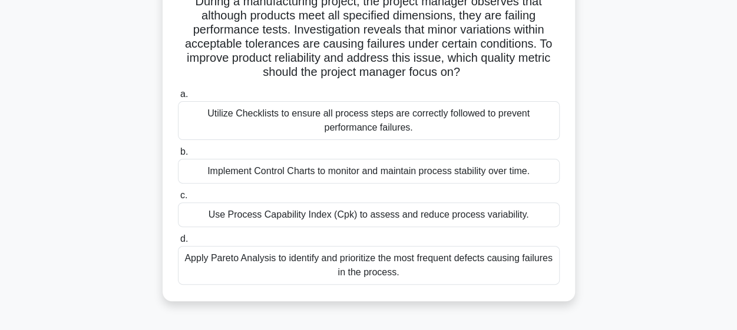
scroll to position [99, 0]
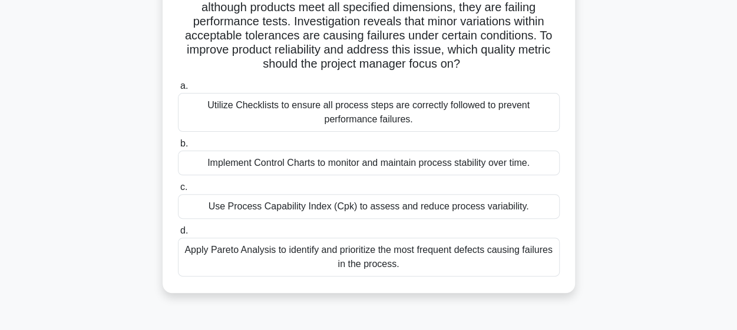
click at [313, 210] on div "Use Process Capability Index (Cpk) to assess and reduce process variability." at bounding box center [369, 206] width 382 height 25
click at [178, 191] on input "c. Use Process Capability Index (Cpk) to assess and reduce process variability." at bounding box center [178, 188] width 0 height 8
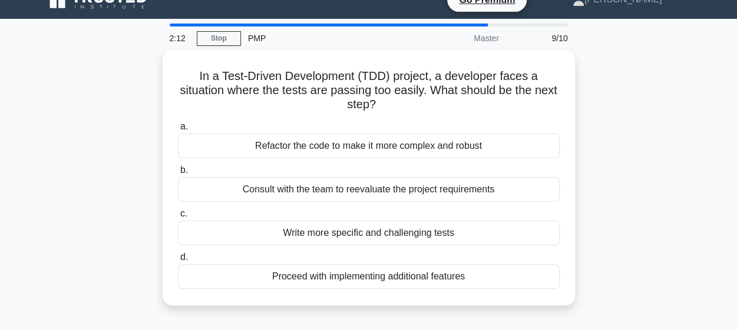
scroll to position [0, 0]
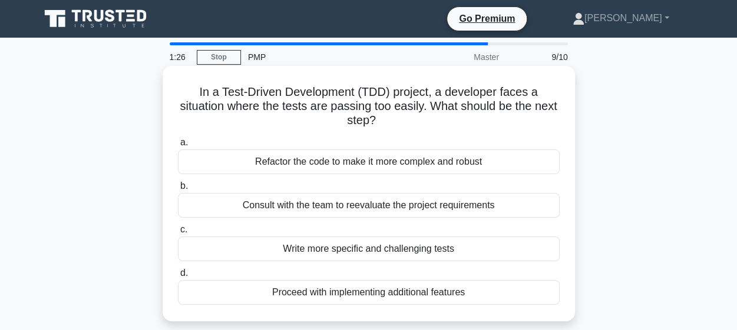
click at [300, 209] on div "Consult with the team to reevaluate the project requirements" at bounding box center [369, 205] width 382 height 25
click at [178, 190] on input "b. Consult with the team to reevaluate the project requirements" at bounding box center [178, 187] width 0 height 8
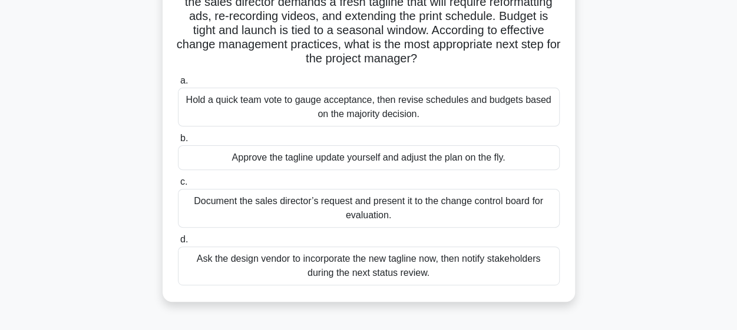
scroll to position [124, 0]
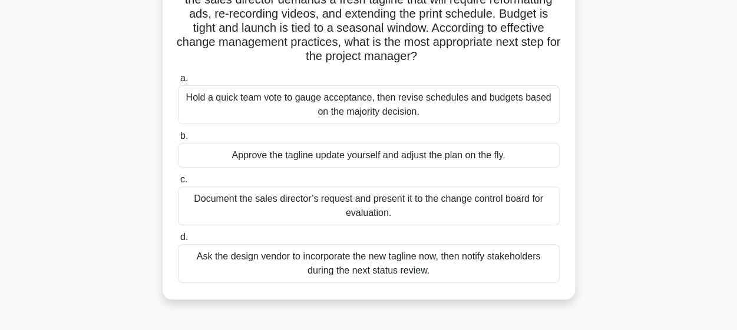
click at [300, 209] on div "Document the sales director’s request and present it to the change control boar…" at bounding box center [369, 206] width 382 height 39
click at [178, 184] on input "c. Document the sales director’s request and present it to the change control b…" at bounding box center [178, 180] width 0 height 8
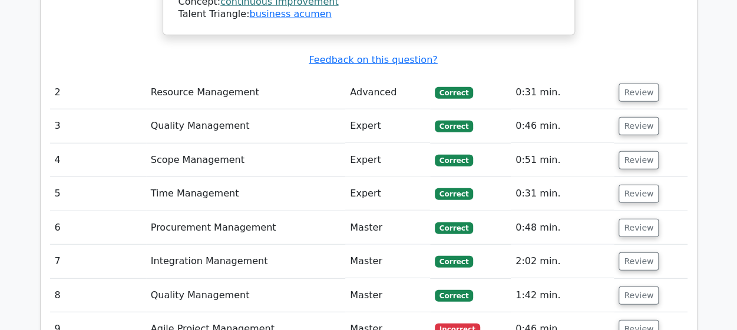
scroll to position [1450, 0]
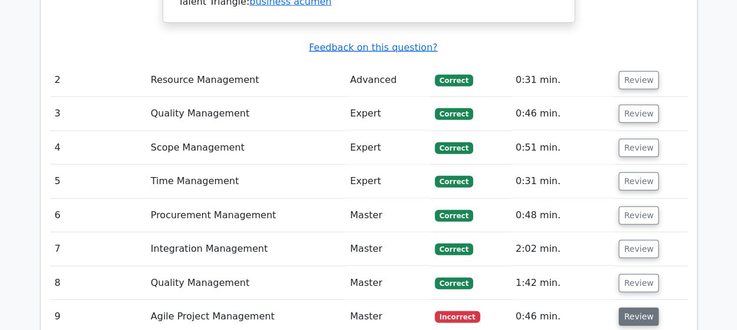
click at [629, 308] on button "Review" at bounding box center [638, 317] width 40 height 18
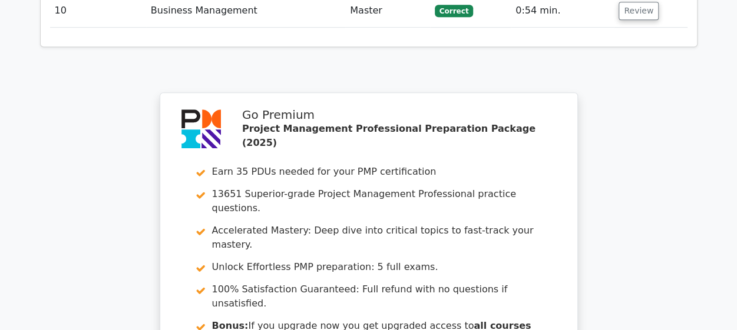
scroll to position [2542, 0]
